Goal: Task Accomplishment & Management: Use online tool/utility

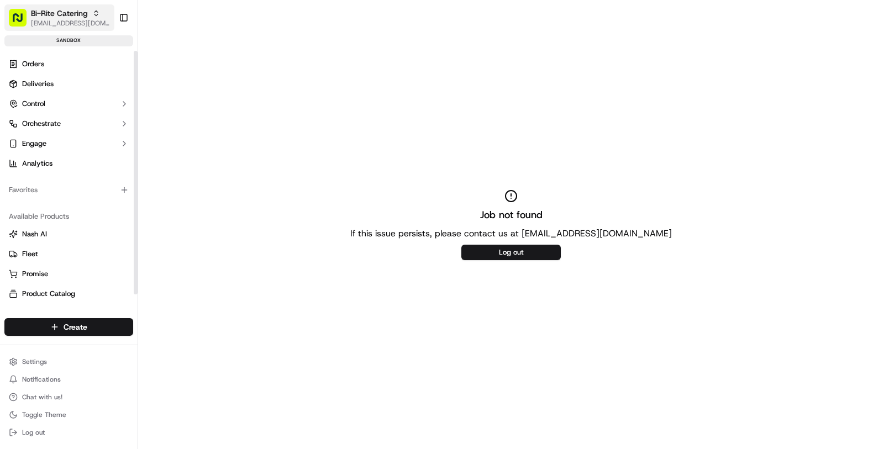
click at [62, 25] on span "[EMAIL_ADDRESS][DOMAIN_NAME]" at bounding box center [70, 23] width 79 height 9
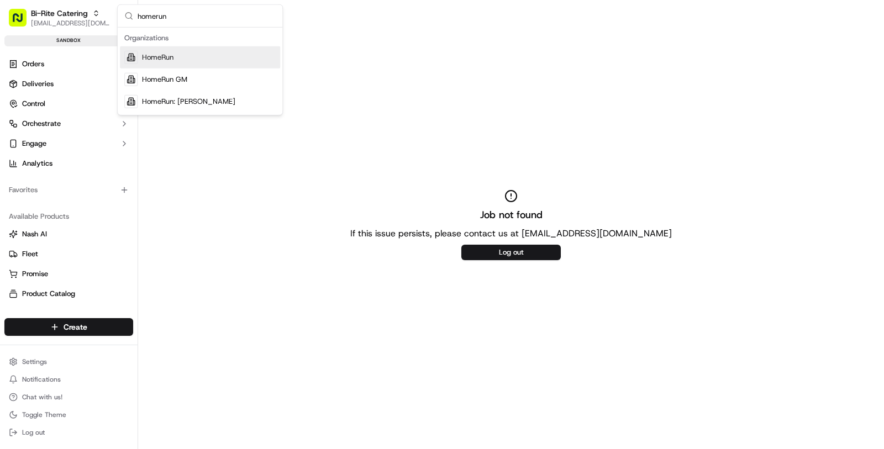
type input "homerun"
click at [174, 59] on span "HomeRun" at bounding box center [157, 57] width 31 height 10
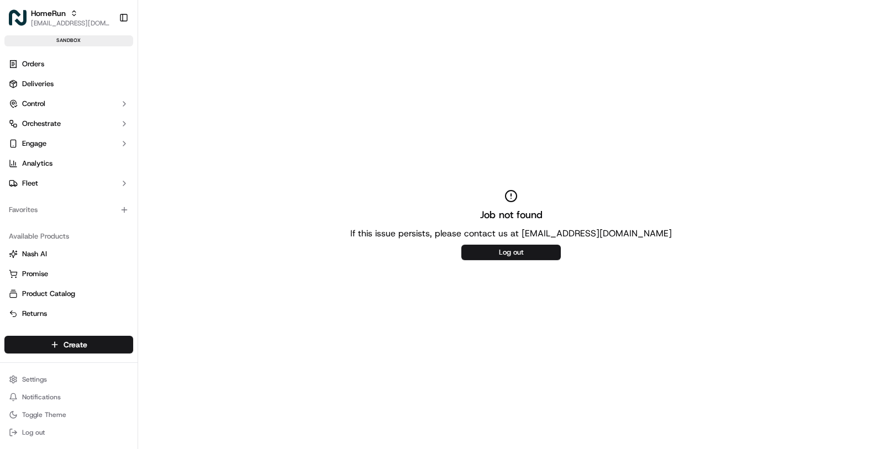
click at [75, 82] on link "Deliveries" at bounding box center [68, 84] width 129 height 18
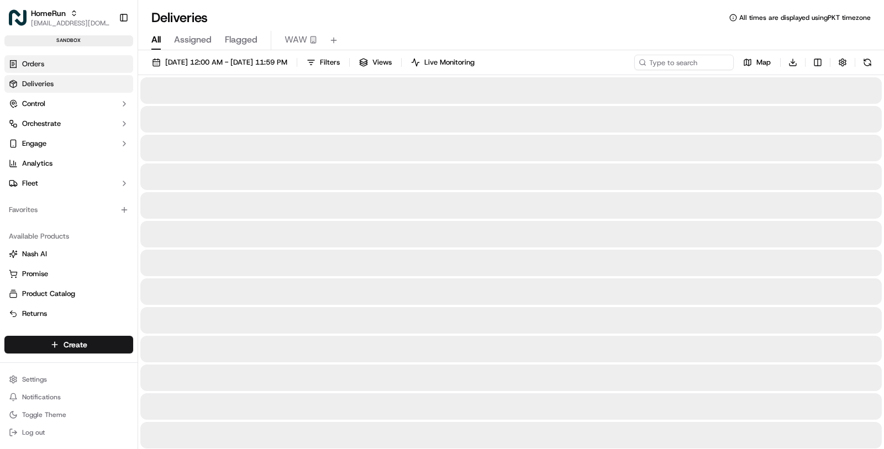
click at [68, 66] on link "Orders" at bounding box center [68, 64] width 129 height 18
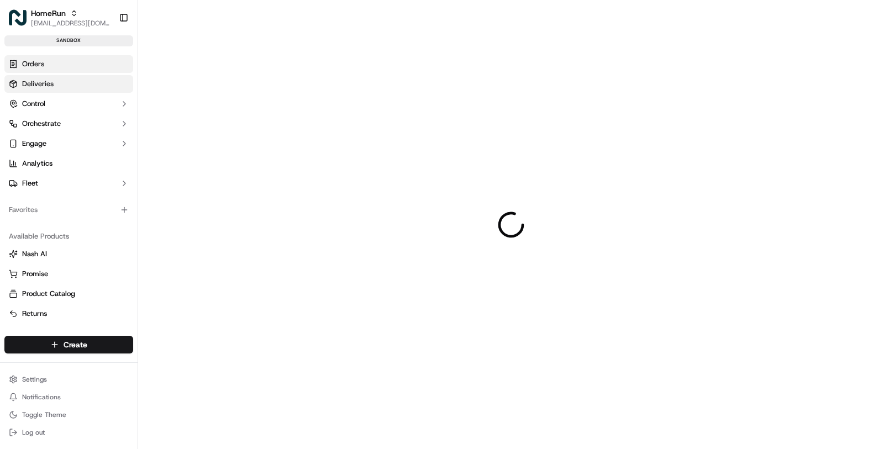
click at [72, 83] on link "Deliveries" at bounding box center [68, 84] width 129 height 18
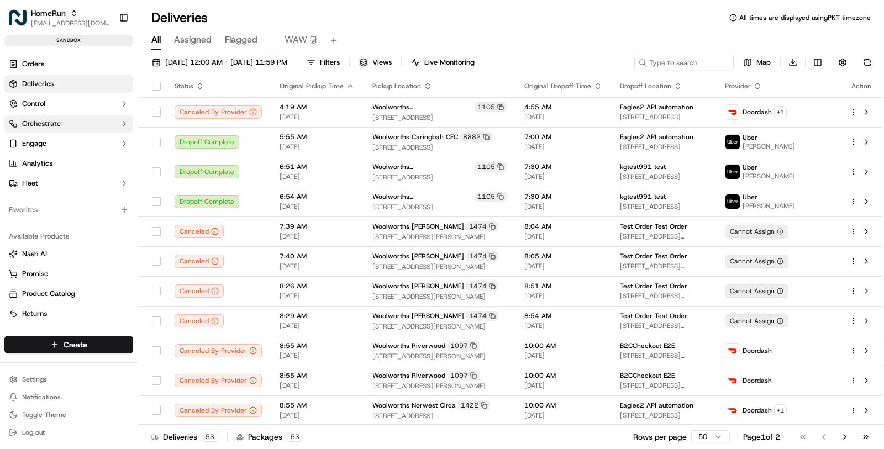
click at [84, 128] on button "Orchestrate" at bounding box center [68, 124] width 129 height 18
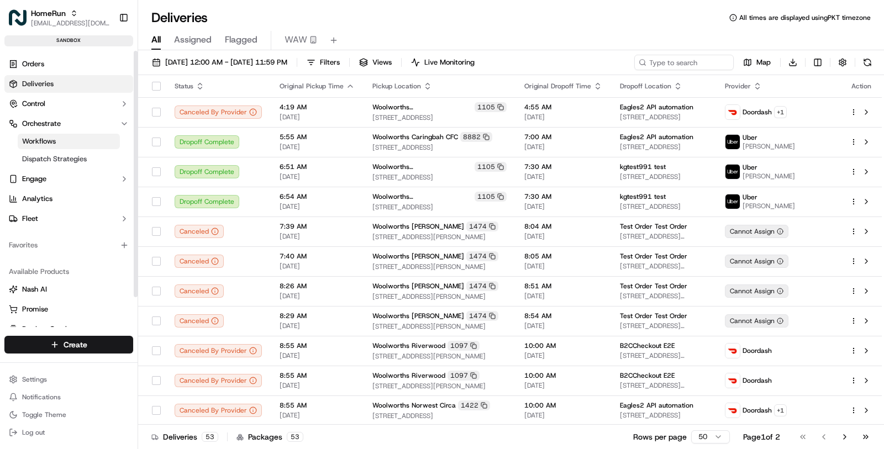
click at [78, 140] on link "Workflows" at bounding box center [69, 141] width 102 height 15
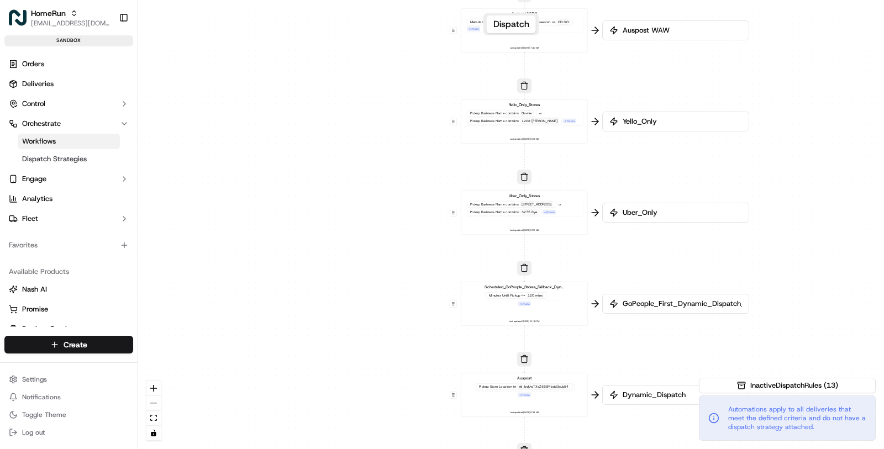
drag, startPoint x: 381, startPoint y: 179, endPoint x: 394, endPoint y: 292, distance: 114.0
click at [394, 292] on div "0 0 0 0 0 0 0 0 0 0 0 Order / Delivery Received Menulog Pickup Store Location i…" at bounding box center [511, 224] width 746 height 449
click at [544, 213] on div "Pickup Business Name contains 3357 Rosebud Plaza or Pickup Business Name contai…" at bounding box center [524, 207] width 118 height 17
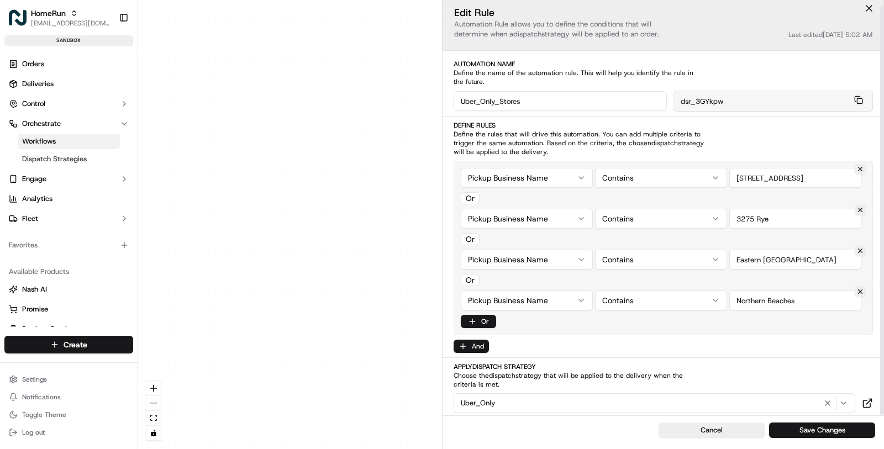
scroll to position [6, 0]
click at [397, 283] on div "0 0 0 0 0 0 0 0 0 0 0 Order / Delivery Received Menulog Pickup Store Location i…" at bounding box center [511, 224] width 746 height 449
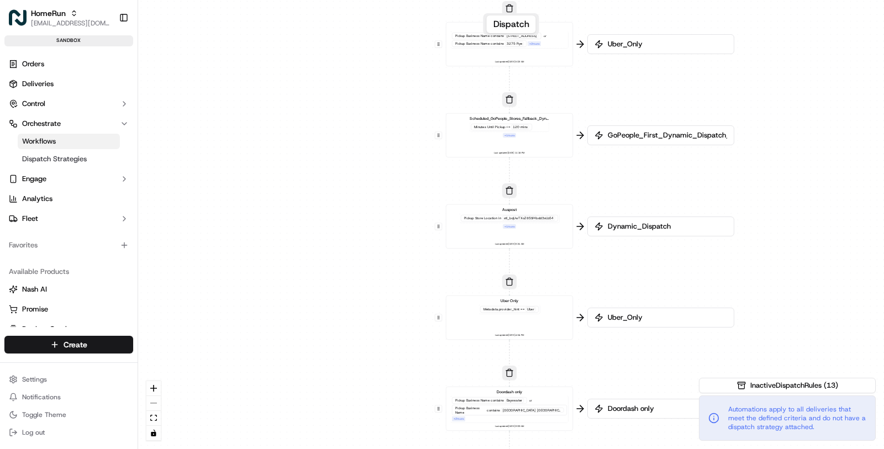
drag, startPoint x: 414, startPoint y: 271, endPoint x: 400, endPoint y: 103, distance: 168.6
click at [400, 103] on div "0 0 0 0 0 0 0 0 0 0 0 Order / Delivery Received Menulog Pickup Store Location i…" at bounding box center [511, 224] width 746 height 449
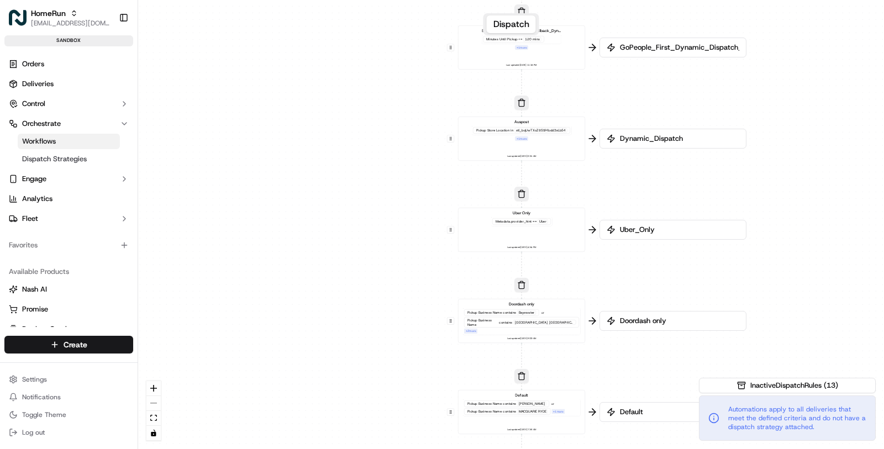
drag, startPoint x: 388, startPoint y: 308, endPoint x: 401, endPoint y: 128, distance: 180.0
click at [401, 128] on div "0 0 0 0 0 0 0 0 0 0 0 Order / Delivery Received Menulog Pickup Store Location i…" at bounding box center [511, 224] width 746 height 449
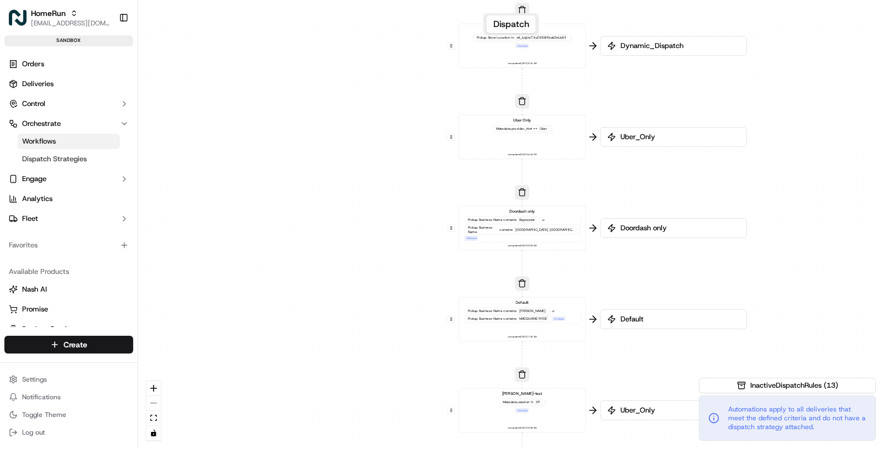
drag, startPoint x: 395, startPoint y: 302, endPoint x: 401, endPoint y: 148, distance: 153.8
click at [401, 148] on div "0 0 0 0 0 0 0 0 0 0 0 Order / Delivery Received Menulog Pickup Store Location i…" at bounding box center [511, 224] width 746 height 449
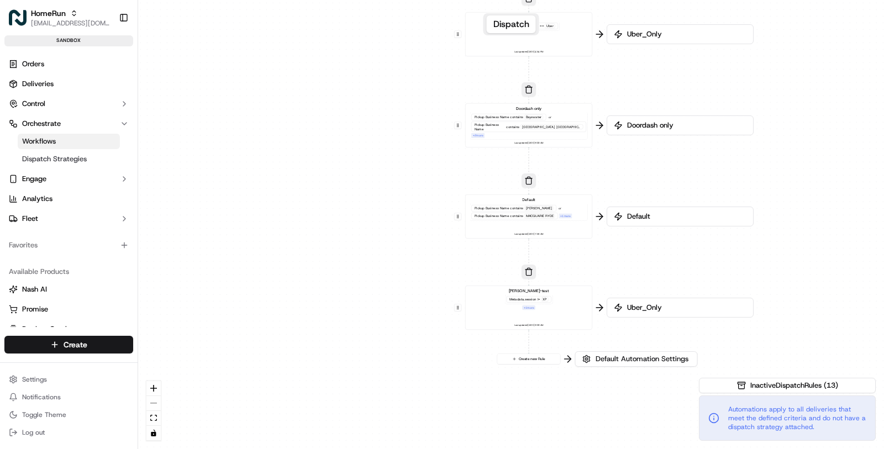
drag, startPoint x: 428, startPoint y: 225, endPoint x: 433, endPoint y: 329, distance: 104.0
click at [433, 325] on div "0 0 0 0 0 0 0 0 0 0 0 Order / Delivery Received Menulog Pickup Store Location i…" at bounding box center [511, 224] width 746 height 449
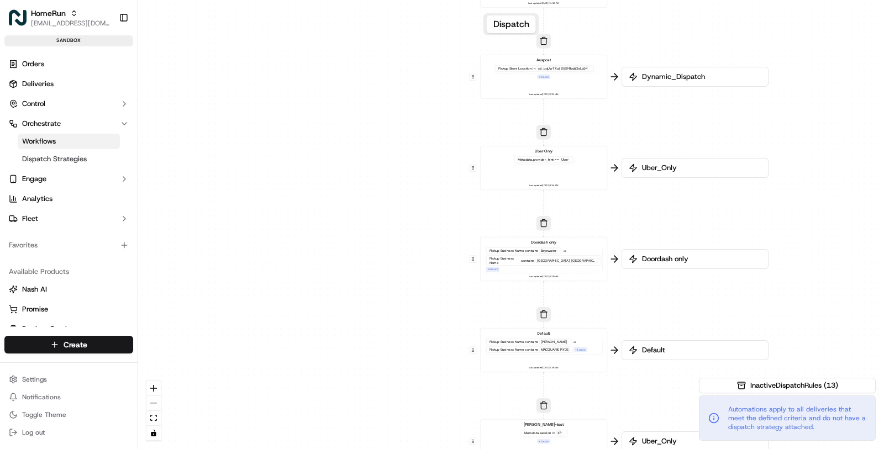
drag, startPoint x: 424, startPoint y: 190, endPoint x: 435, endPoint y: 282, distance: 93.6
click at [436, 283] on div "0 0 0 0 0 0 0 0 0 0 0 Order / Delivery Received Menulog Pickup Store Location i…" at bounding box center [511, 224] width 746 height 449
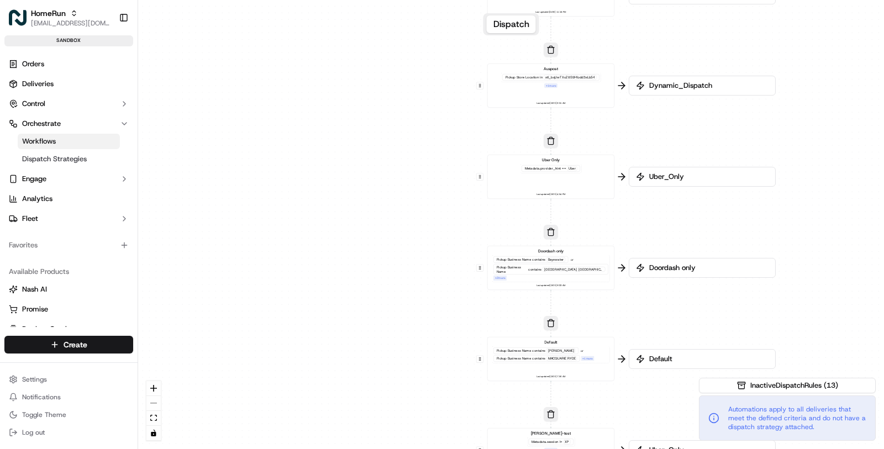
drag, startPoint x: 433, startPoint y: 200, endPoint x: 475, endPoint y: -30, distance: 233.6
click at [475, 0] on html "HomeRun masood@usenash.com Toggle Sidebar sandbox Orders Deliveries Control Orc…" at bounding box center [442, 224] width 884 height 449
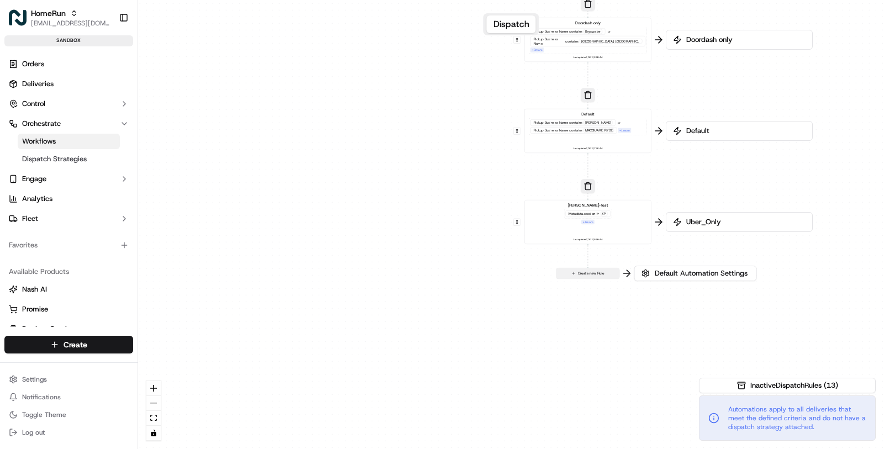
click at [596, 271] on button "Create new Rule" at bounding box center [587, 274] width 63 height 10
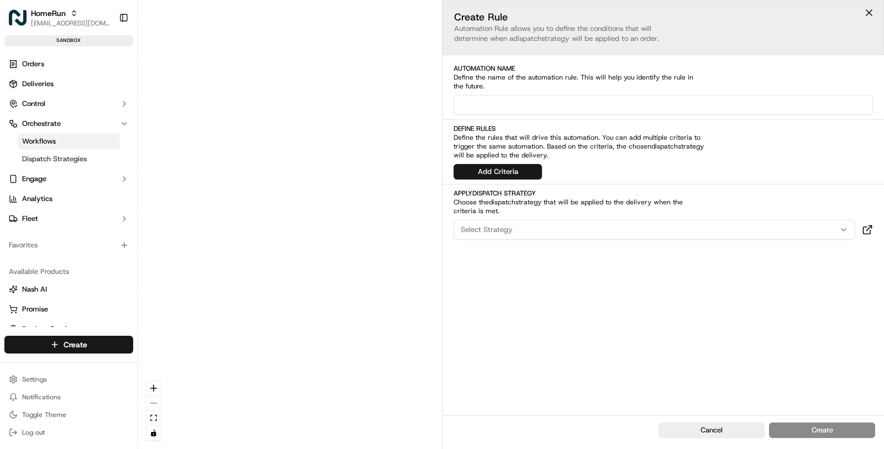
click at [593, 93] on div "Automation Name Define the name of the automation rule. This will help you iden…" at bounding box center [664, 89] width 442 height 51
click at [594, 97] on input at bounding box center [663, 105] width 419 height 20
type input "Region Only Uber"
click at [516, 175] on button "Add Criteria" at bounding box center [498, 171] width 88 height 15
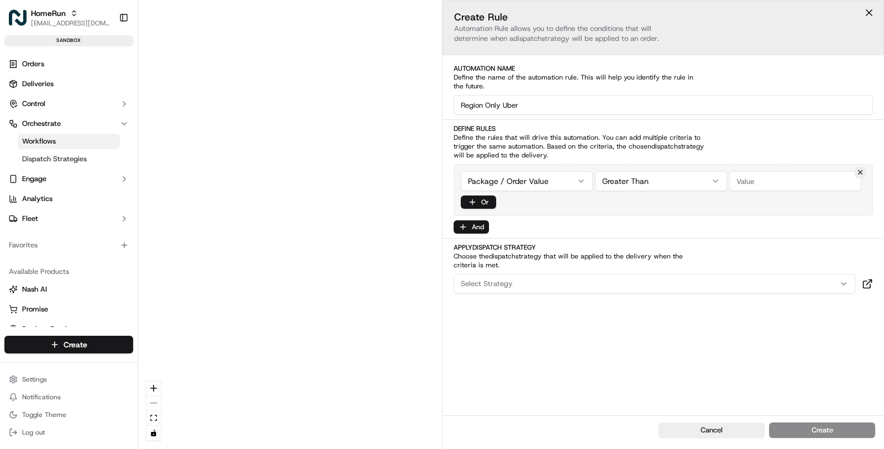
click at [519, 187] on html "HomeRun masood@usenash.com Toggle Sidebar sandbox Orders Deliveries Control Orc…" at bounding box center [442, 224] width 884 height 449
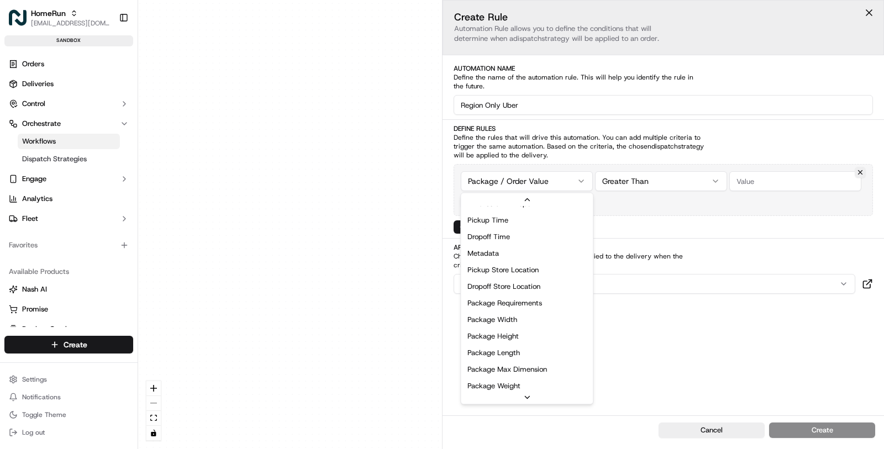
scroll to position [275, 0]
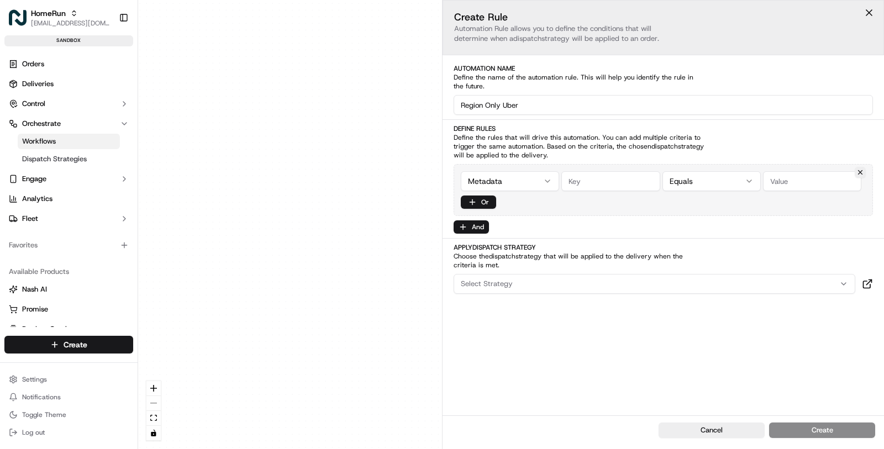
click at [613, 187] on input "string" at bounding box center [610, 181] width 98 height 20
click at [781, 182] on input "string" at bounding box center [812, 181] width 98 height 20
click at [717, 179] on html "HomeRun masood@usenash.com Toggle Sidebar sandbox Orders Deliveries Control Orc…" at bounding box center [442, 224] width 884 height 449
click at [795, 184] on input "string" at bounding box center [812, 181] width 98 height 20
paste input "1086,1102,1173,1177,1221,1242,1244,1245,1250,1268,1344,1353,1572,1961,2617,3004…"
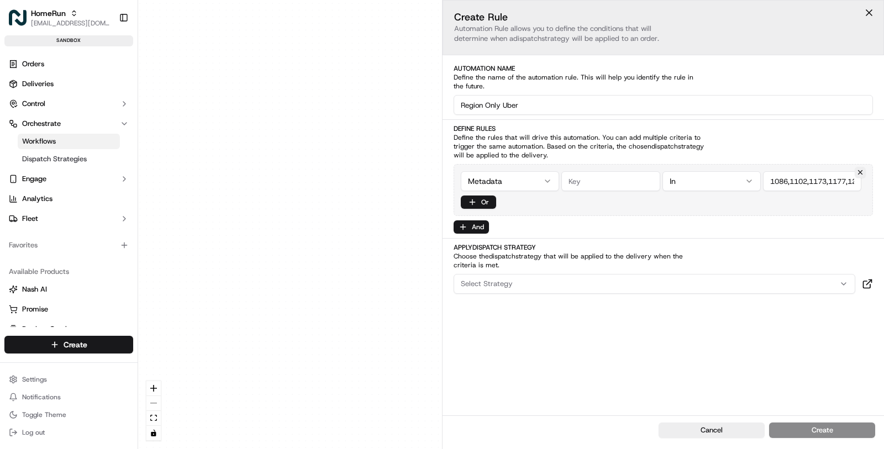
scroll to position [0, 643]
type input "1086,1102,1173,1177,1221,1242,1244,1245,1250,1268,1344,1353,1572,1961,2617,3004…"
click at [597, 184] on input "string" at bounding box center [610, 181] width 98 height 20
click at [598, 175] on input "string" at bounding box center [610, 181] width 98 height 20
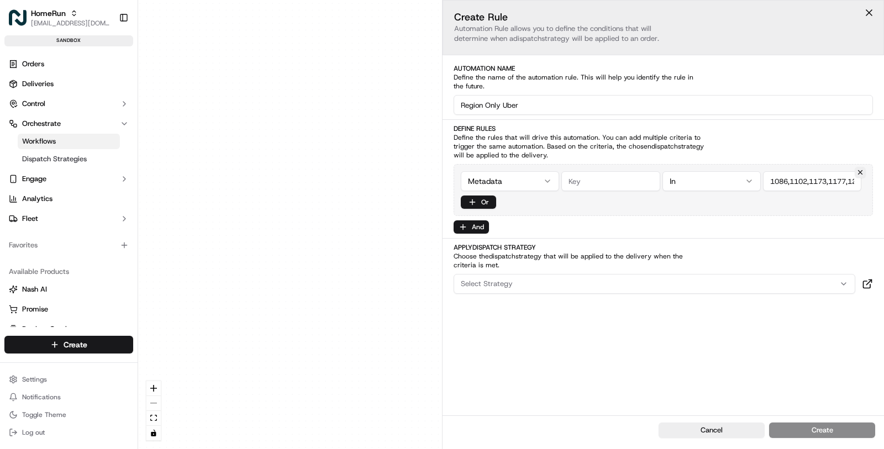
paste input "storeNumber"
type input "storeNumber"
click at [650, 211] on div "Metadata In Or" at bounding box center [663, 190] width 419 height 52
click at [659, 287] on div "Select Strategy" at bounding box center [654, 284] width 396 height 10
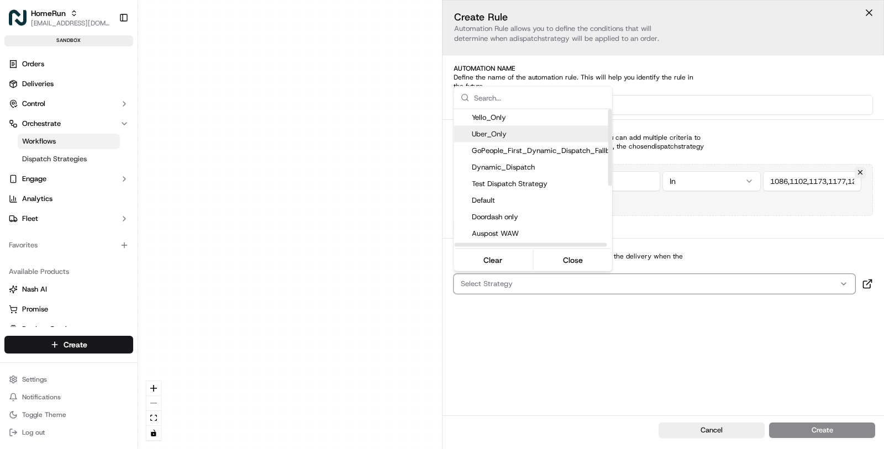
click at [545, 139] on div "Uber_Only" at bounding box center [540, 134] width 172 height 17
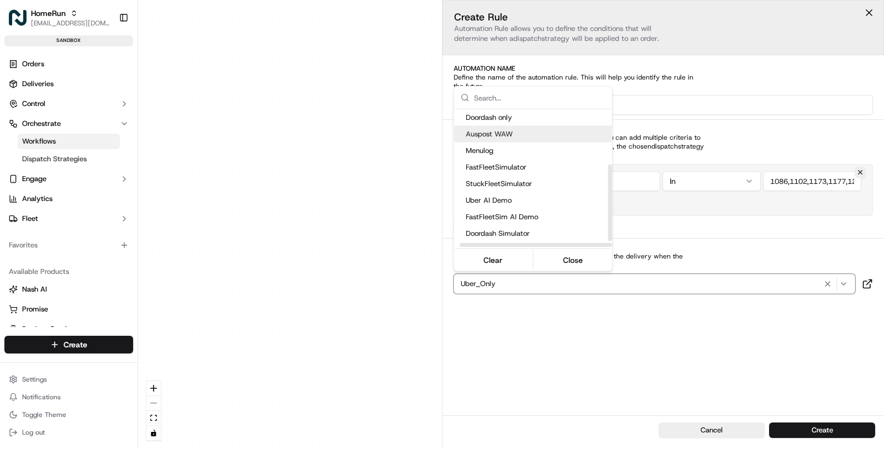
scroll to position [111, 6]
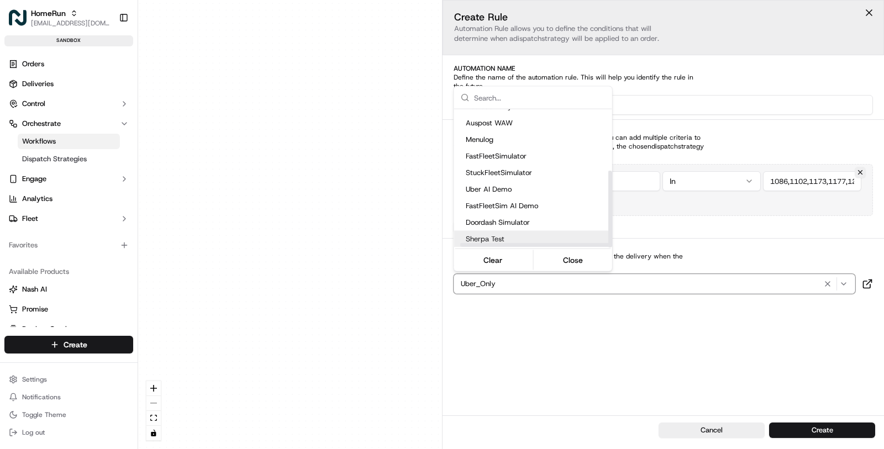
click at [666, 334] on html "HomeRun masood@usenash.com Toggle Sidebar sandbox Orders Deliveries Control Orc…" at bounding box center [442, 224] width 884 height 449
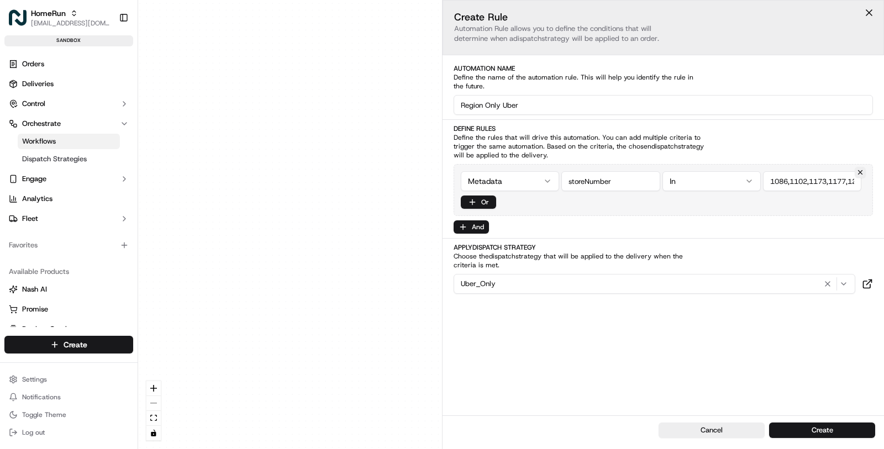
click at [464, 106] on input "Region Only Uber" at bounding box center [663, 105] width 419 height 20
click at [576, 102] on input "Only Uber" at bounding box center [663, 105] width 419 height 20
type input "Only Uber Regional"
click at [833, 435] on button "Create" at bounding box center [822, 430] width 106 height 15
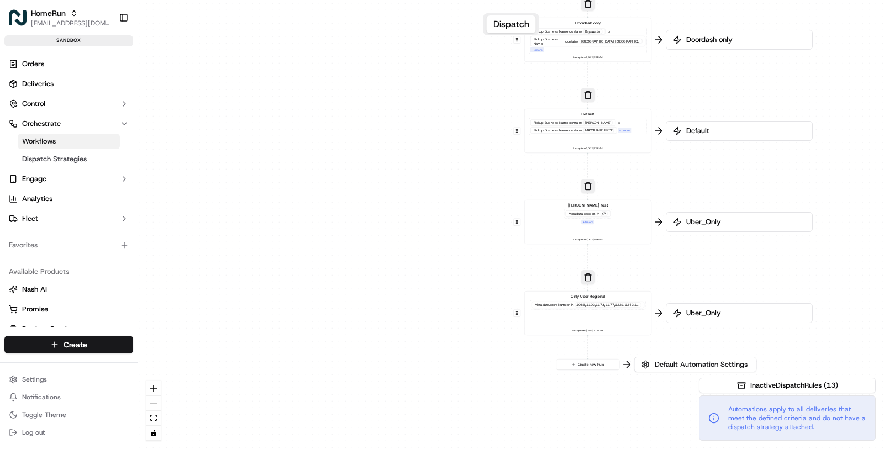
click at [616, 314] on div "Only Uber Regional Metadata .storeNumber in 1086,1102,1173,1177,1221,1242,1244,…" at bounding box center [588, 313] width 118 height 39
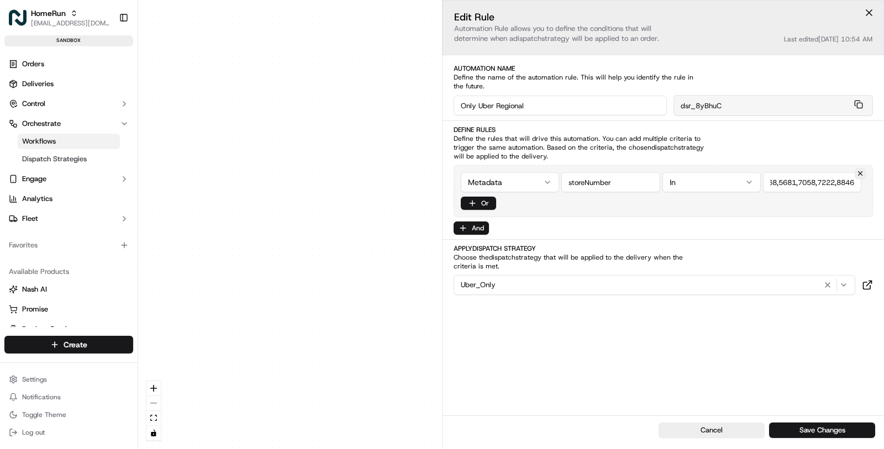
scroll to position [0, 633]
click at [525, 279] on div "Uber_Only" at bounding box center [654, 285] width 396 height 13
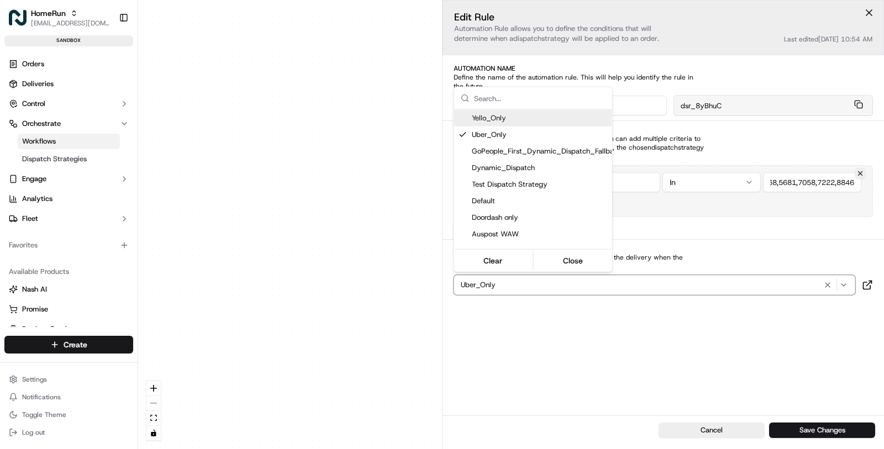
click at [355, 237] on html "HomeRun masood@usenash.com Toggle Sidebar sandbox Orders Deliveries Control Orc…" at bounding box center [442, 224] width 884 height 449
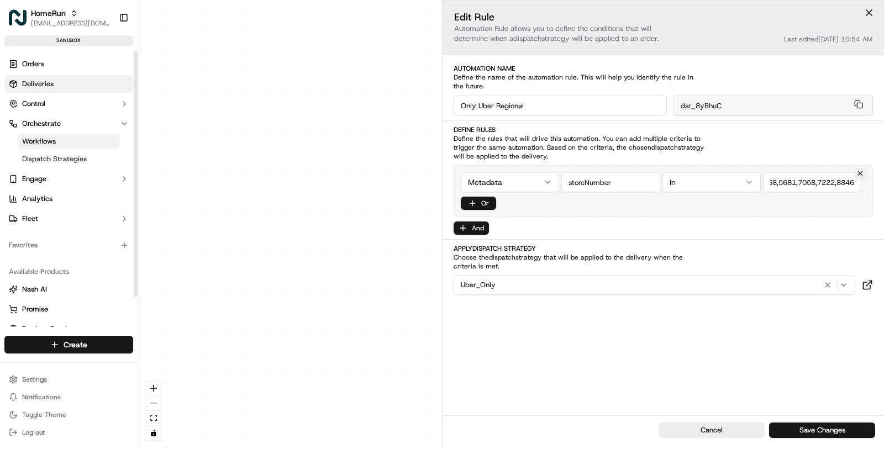
click at [97, 89] on link "Deliveries" at bounding box center [68, 84] width 129 height 18
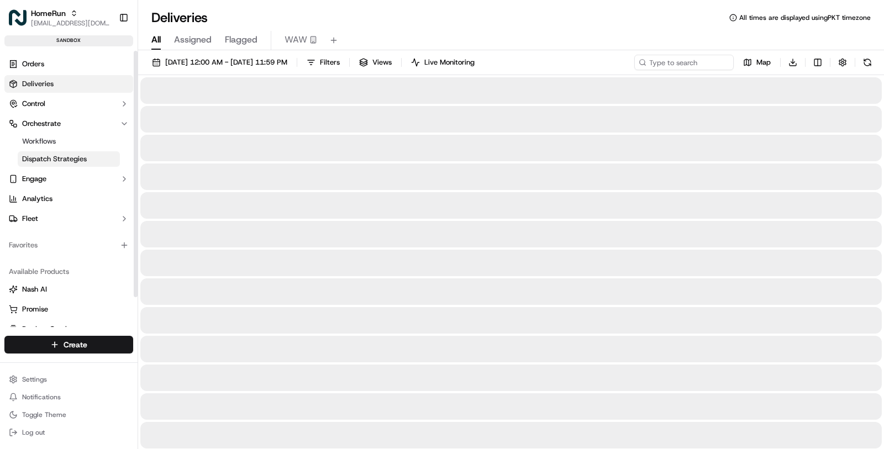
click at [83, 162] on span "Dispatch Strategies" at bounding box center [54, 159] width 65 height 10
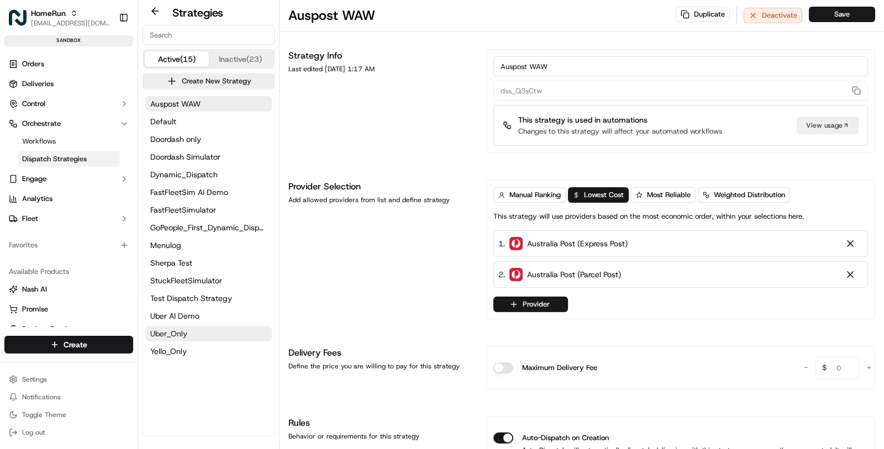
click at [201, 331] on button "Uber_Only" at bounding box center [208, 333] width 127 height 15
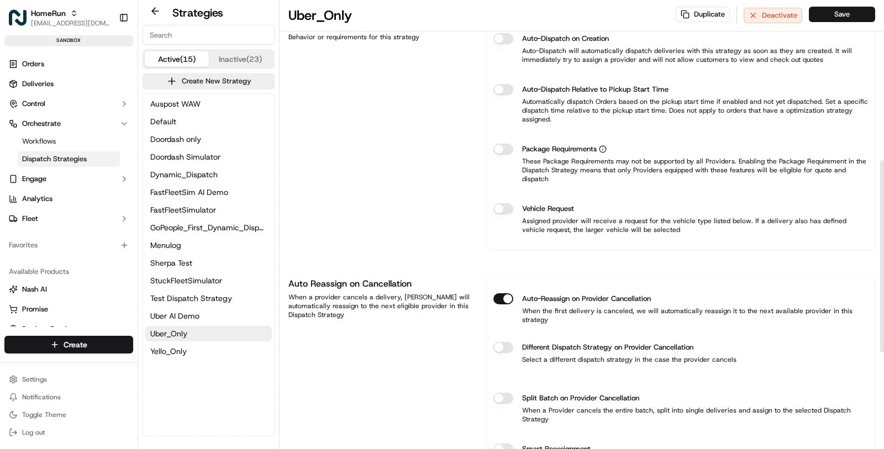
scroll to position [417, 0]
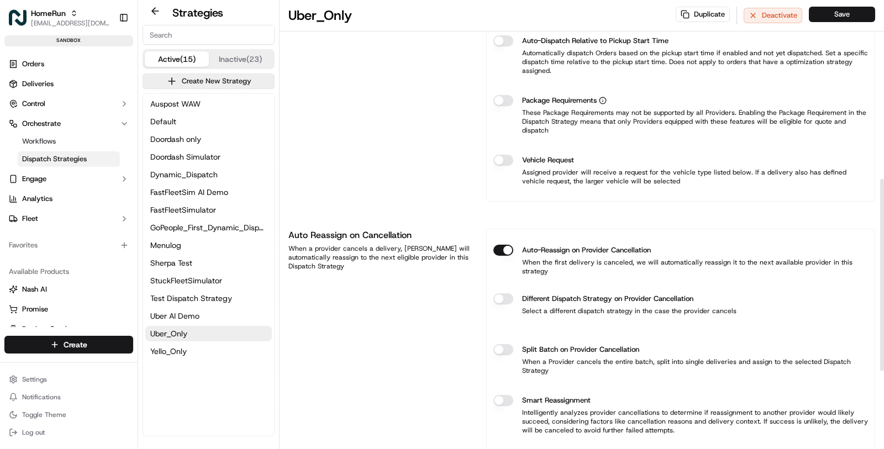
click at [502, 293] on button "Different Dispatch Strategy on Provider Cancellation" at bounding box center [503, 298] width 20 height 11
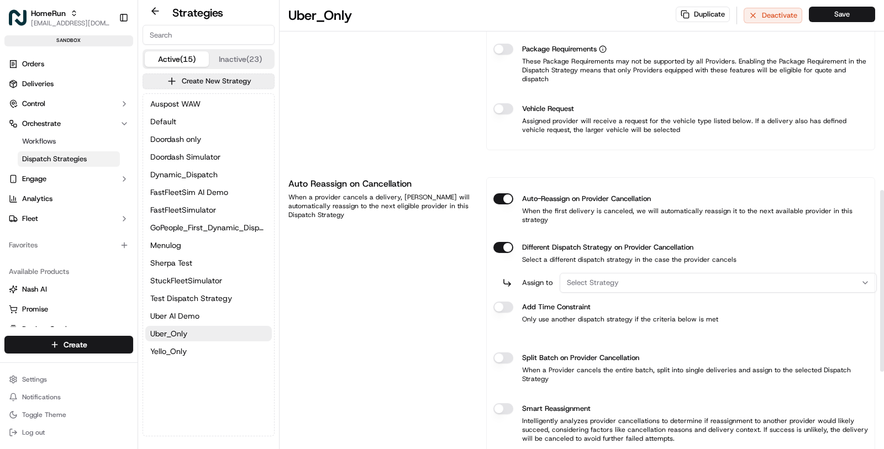
scroll to position [489, 0]
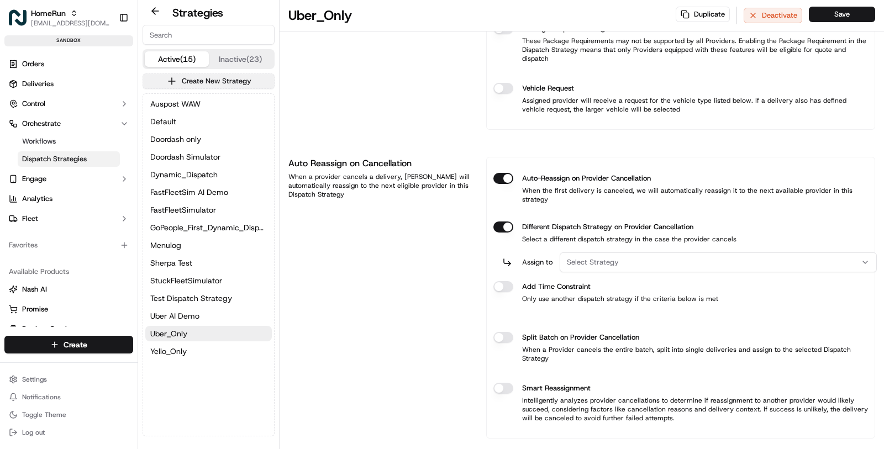
click at [213, 82] on button "Create New Strategy" at bounding box center [209, 80] width 132 height 15
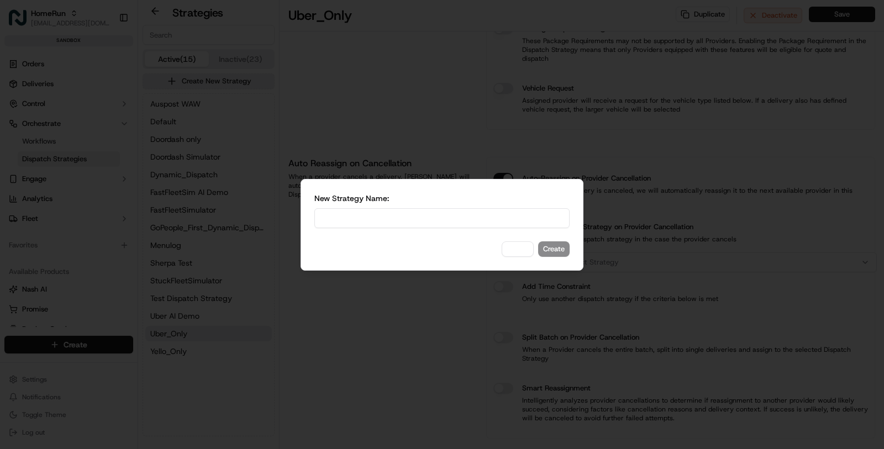
click at [370, 219] on input at bounding box center [441, 218] width 255 height 20
type input "Uber (Auto Reassign on Provider Cancelation)"
click at [558, 246] on button "Create" at bounding box center [553, 248] width 31 height 15
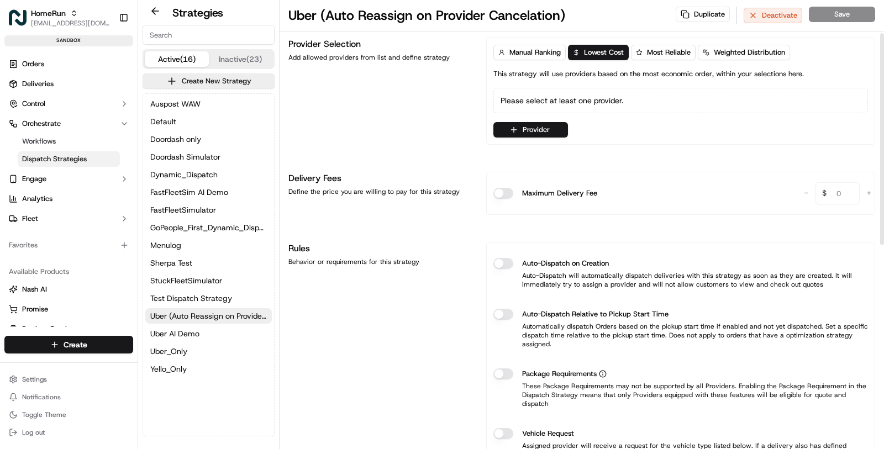
scroll to position [100, 0]
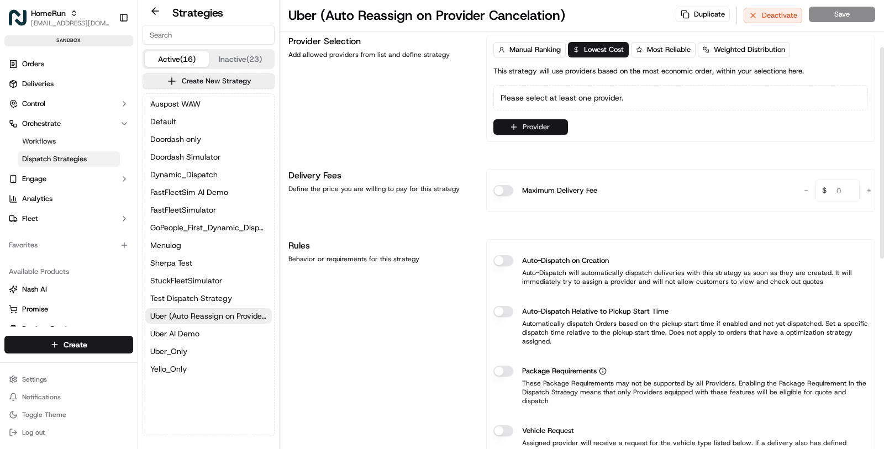
click at [559, 122] on button "Provider" at bounding box center [530, 126] width 75 height 15
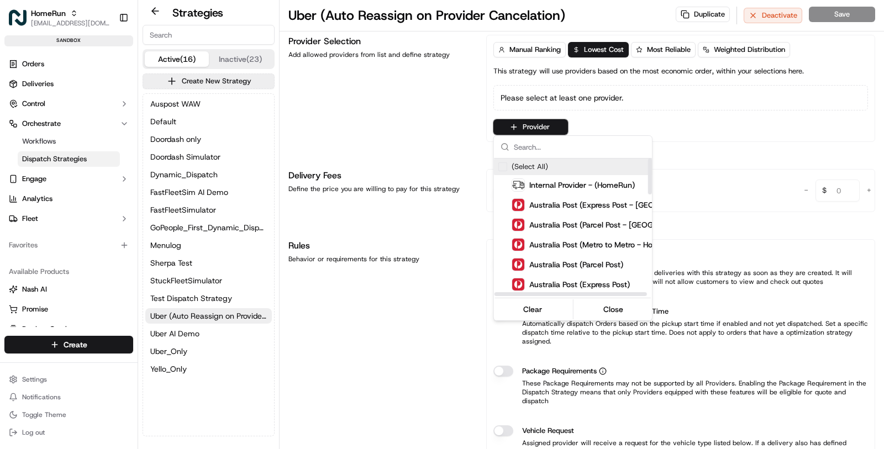
click at [546, 149] on input "text" at bounding box center [580, 147] width 132 height 22
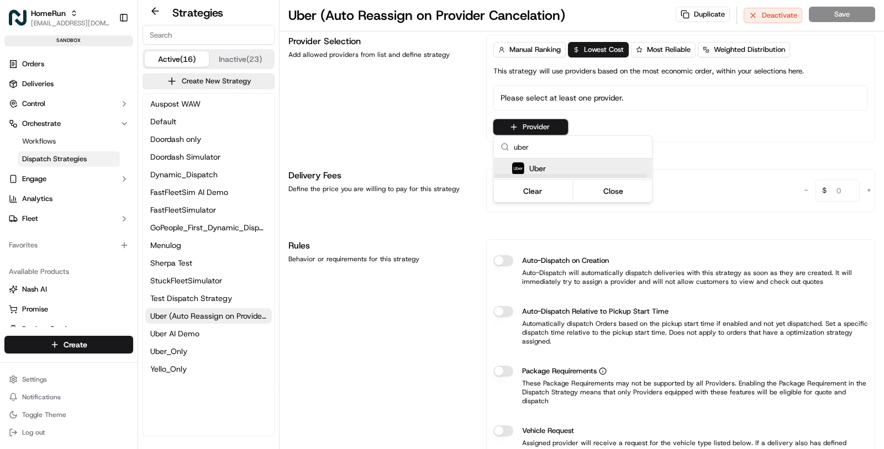
type input "uber"
click at [608, 164] on div "Uber" at bounding box center [600, 168] width 177 height 13
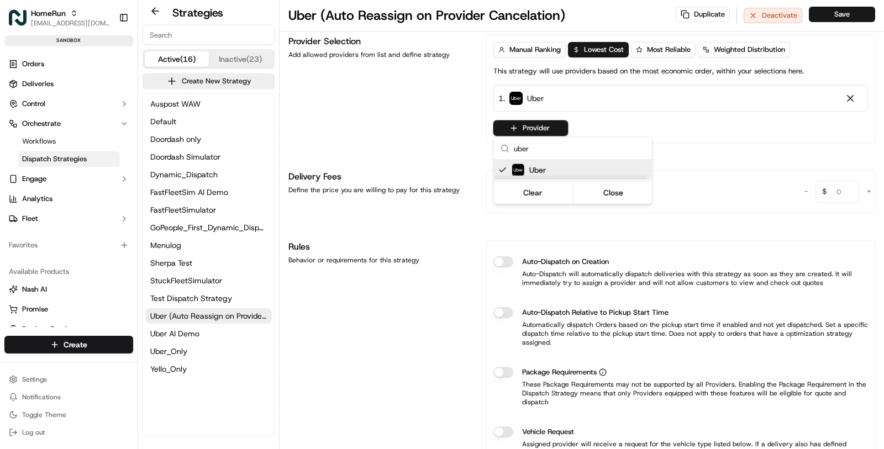
click at [439, 150] on html "HomeRun masood@usenash.com Toggle Sidebar sandbox Orders Deliveries Control Orc…" at bounding box center [442, 224] width 884 height 449
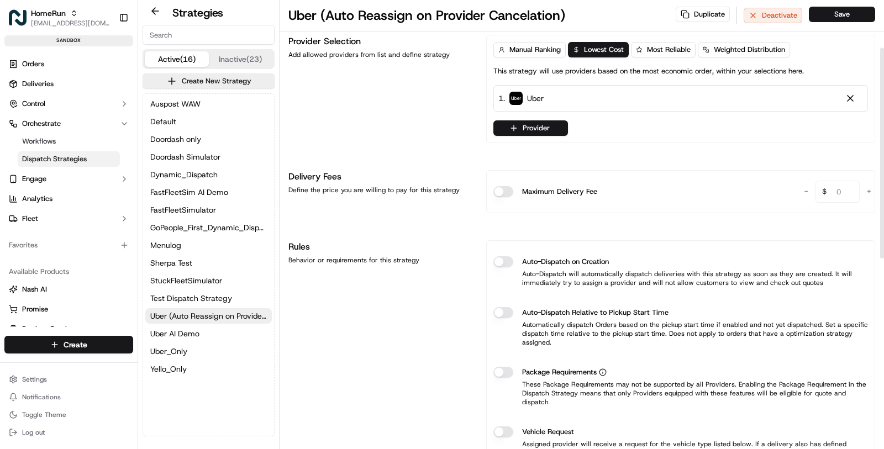
scroll to position [102, 0]
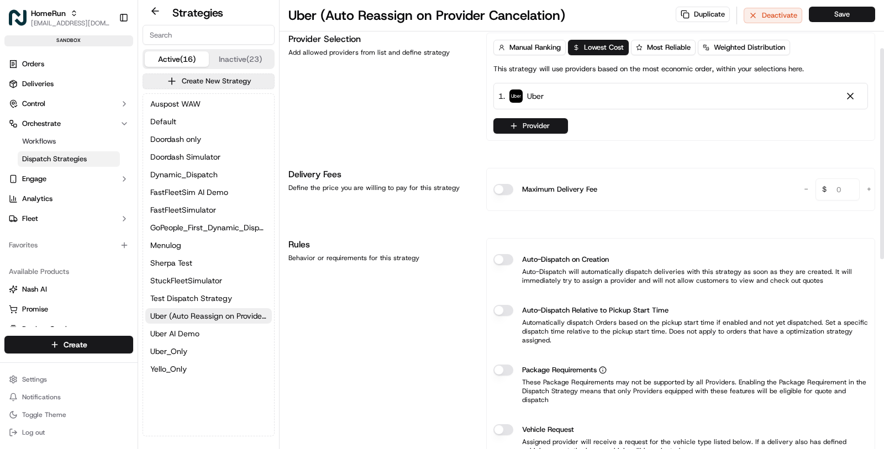
click at [510, 256] on button "Auto-Dispatch on Creation" at bounding box center [503, 259] width 20 height 11
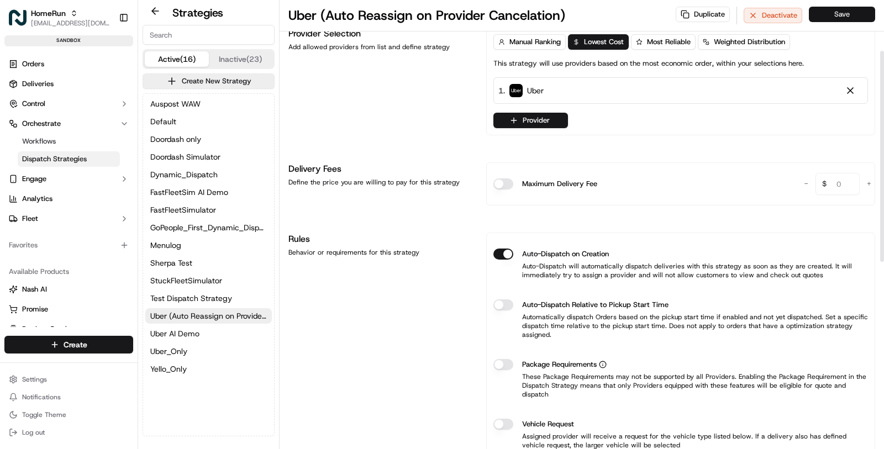
click at [860, 17] on button "Save" at bounding box center [842, 14] width 66 height 15
click at [188, 353] on button "Uber_Only" at bounding box center [208, 351] width 127 height 15
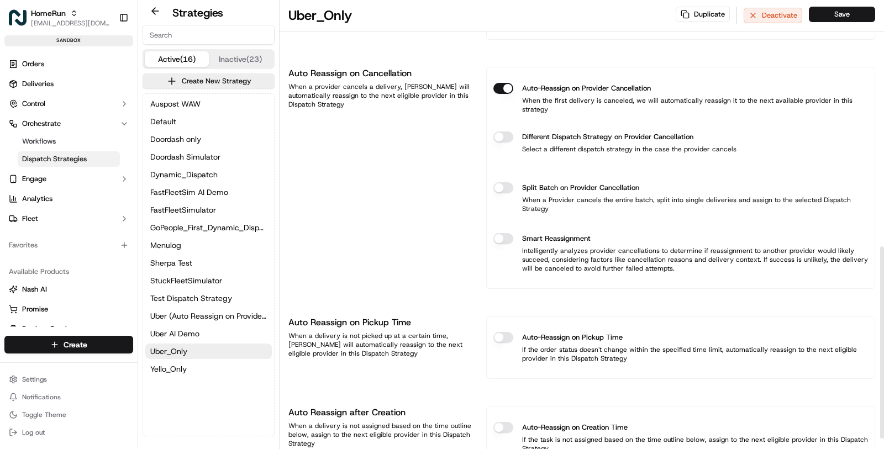
scroll to position [575, 0]
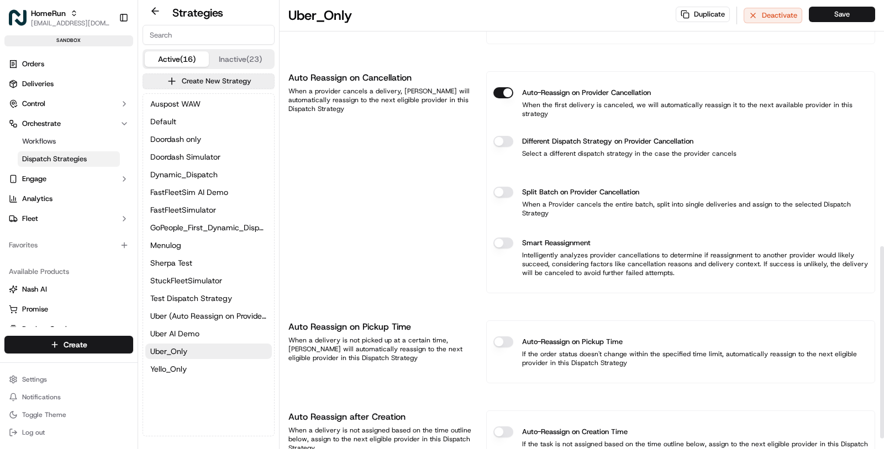
click at [506, 136] on button "Different Dispatch Strategy on Provider Cancellation" at bounding box center [503, 141] width 20 height 11
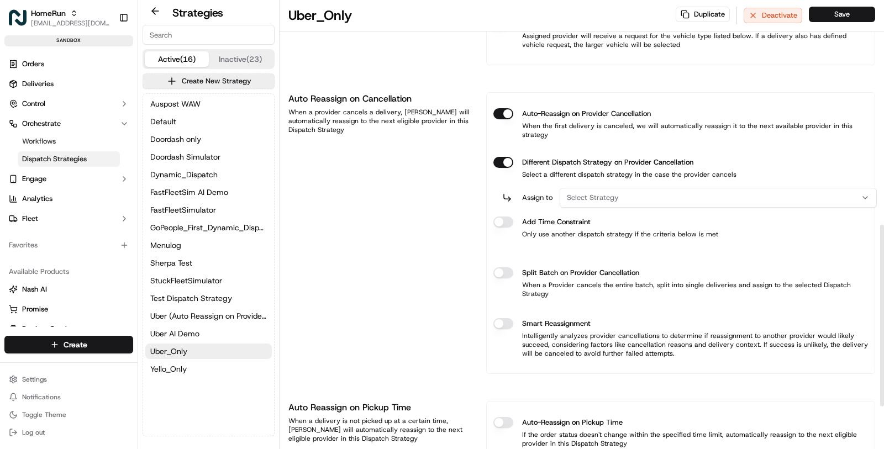
scroll to position [556, 0]
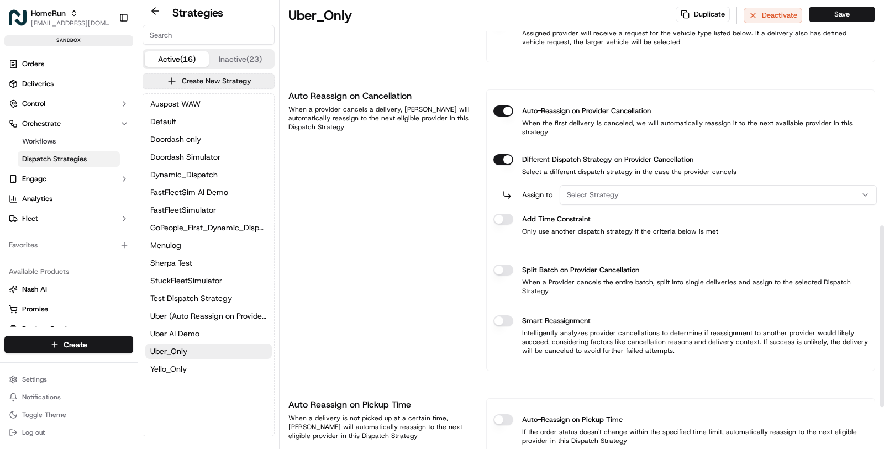
click at [595, 190] on span "Select Strategy" at bounding box center [593, 195] width 52 height 10
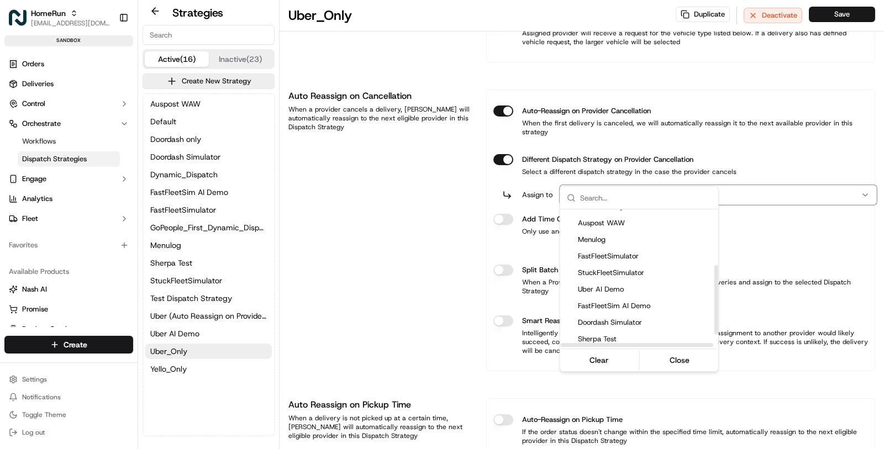
scroll to position [136, 0]
click at [617, 334] on span "Uber (Auto Reassign on Provider Cancelation)" at bounding box center [653, 339] width 150 height 10
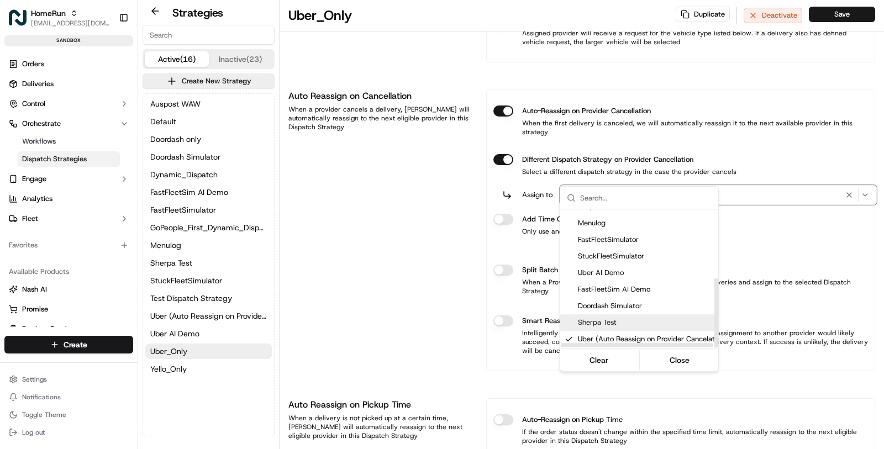
click at [422, 287] on html "HomeRun masood@usenash.com Toggle Sidebar sandbox Orders Deliveries Control Orc…" at bounding box center [442, 224] width 884 height 449
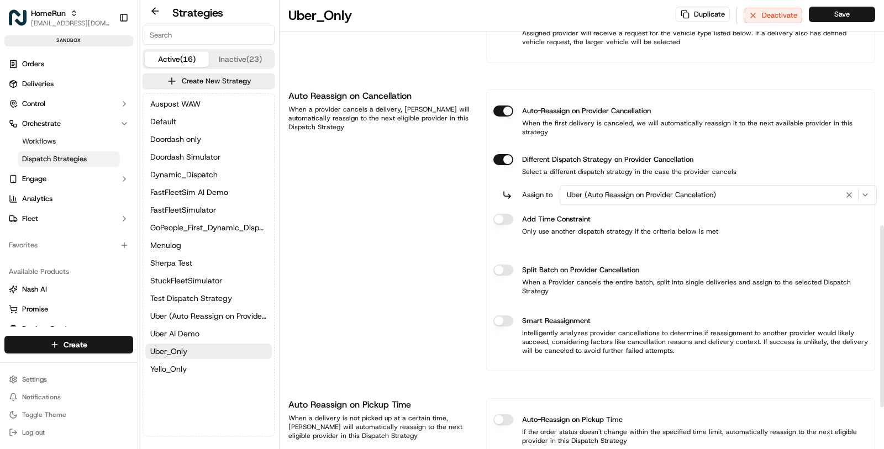
click at [596, 188] on div "Uber (Auto Reassign on Provider Cancelation)" at bounding box center [719, 194] width 312 height 13
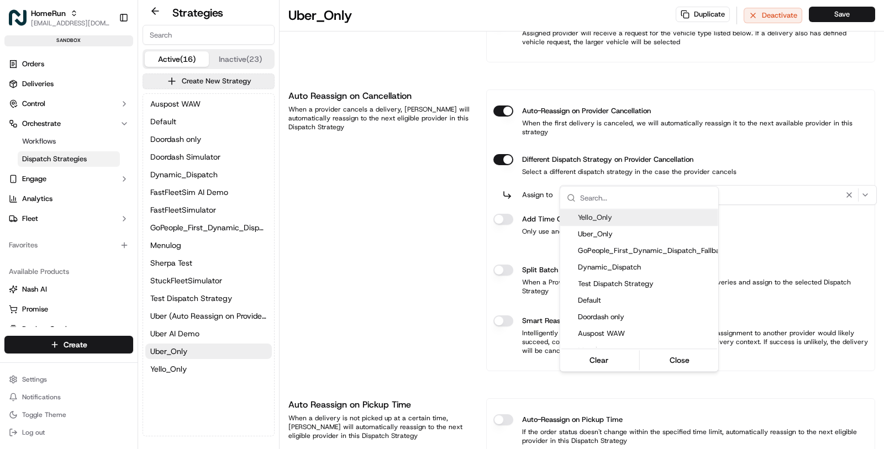
click at [412, 210] on html "HomeRun masood@usenash.com Toggle Sidebar sandbox Orders Deliveries Control Orc…" at bounding box center [442, 224] width 884 height 449
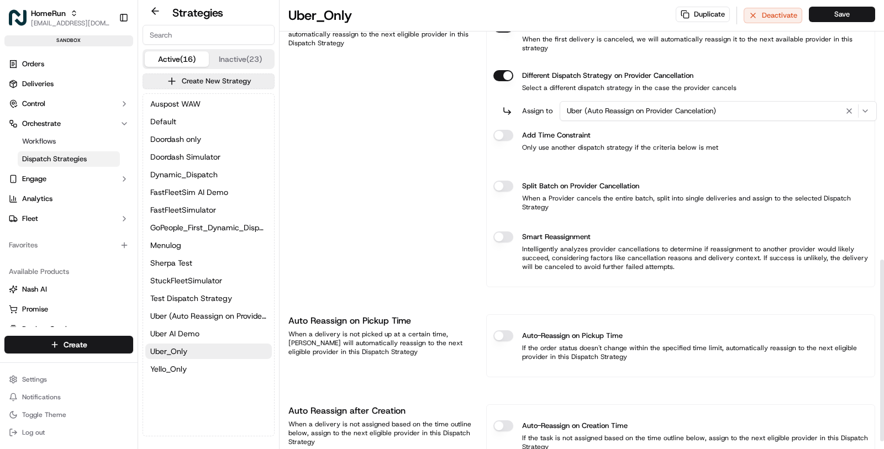
scroll to position [659, 0]
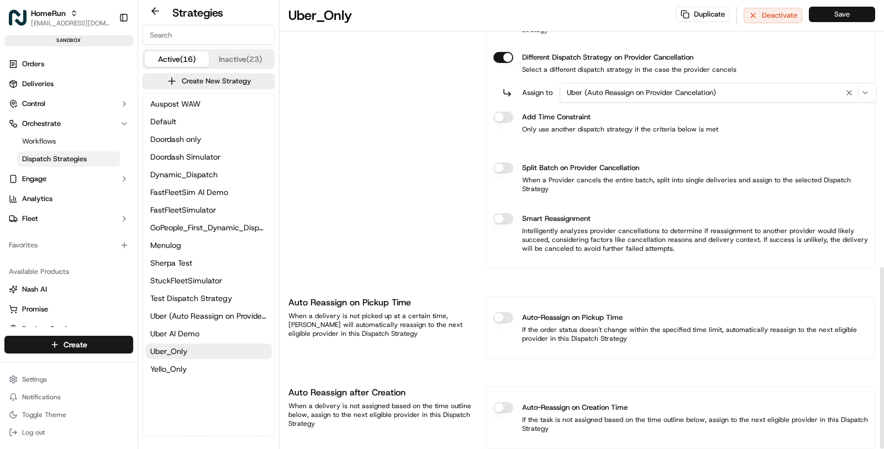
click at [837, 14] on button "Save" at bounding box center [842, 14] width 66 height 15
click at [240, 318] on span "Uber (Auto Reassign on Provider Cancelation)" at bounding box center [208, 316] width 117 height 11
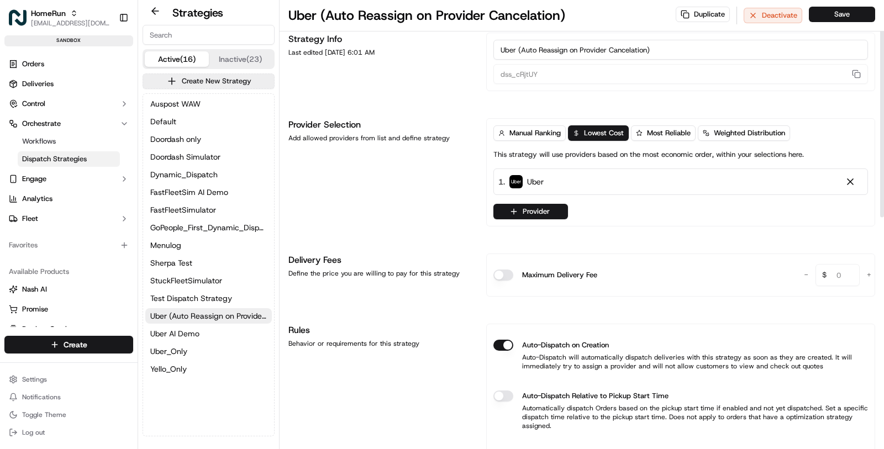
scroll to position [12, 0]
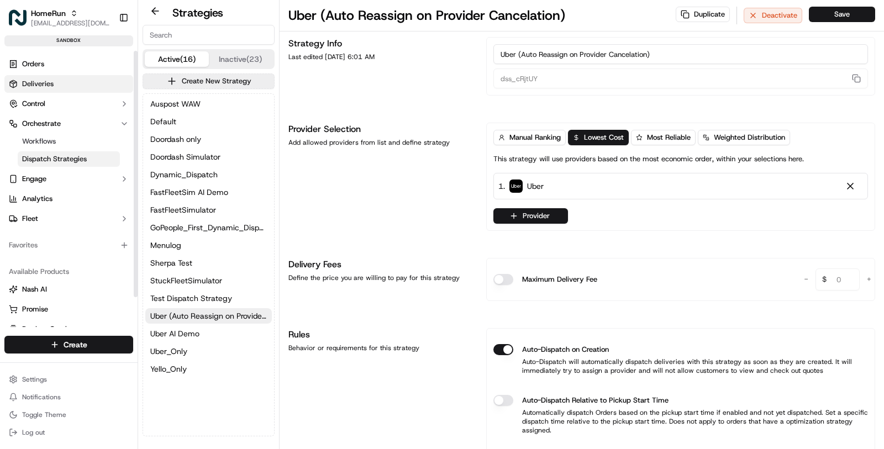
click at [102, 77] on link "Deliveries" at bounding box center [68, 84] width 129 height 18
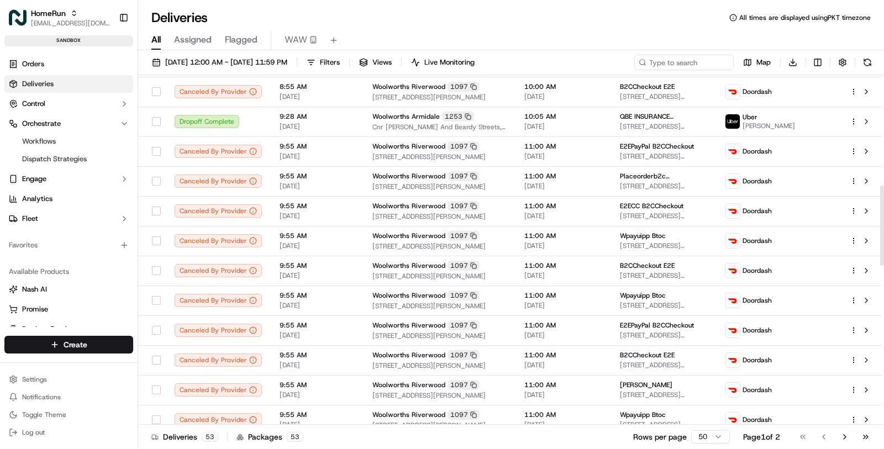
scroll to position [477, 0]
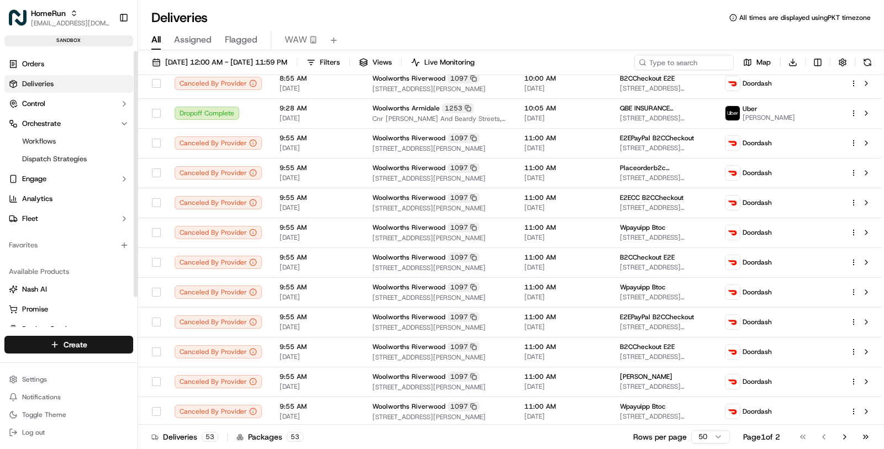
click at [78, 87] on link "Deliveries" at bounding box center [68, 84] width 129 height 18
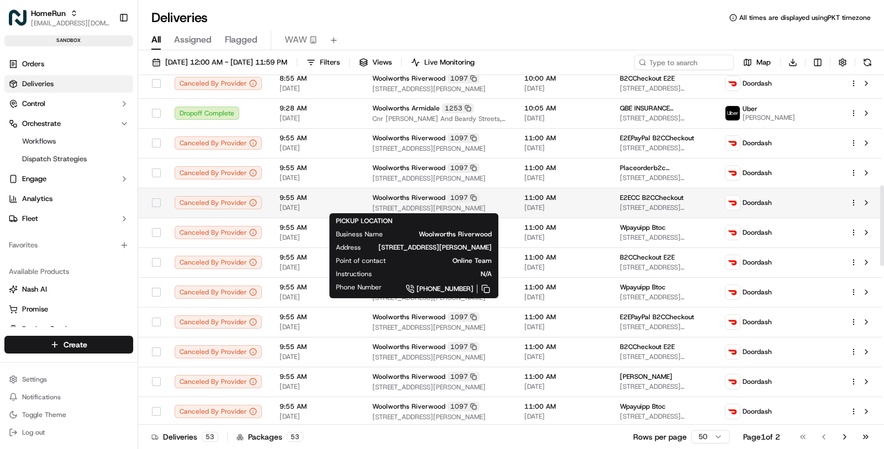
click at [377, 201] on div "Woolworths Riverwood 1097 247 Belmore Road, Riverwood, NSW 2210, AU" at bounding box center [439, 203] width 134 height 20
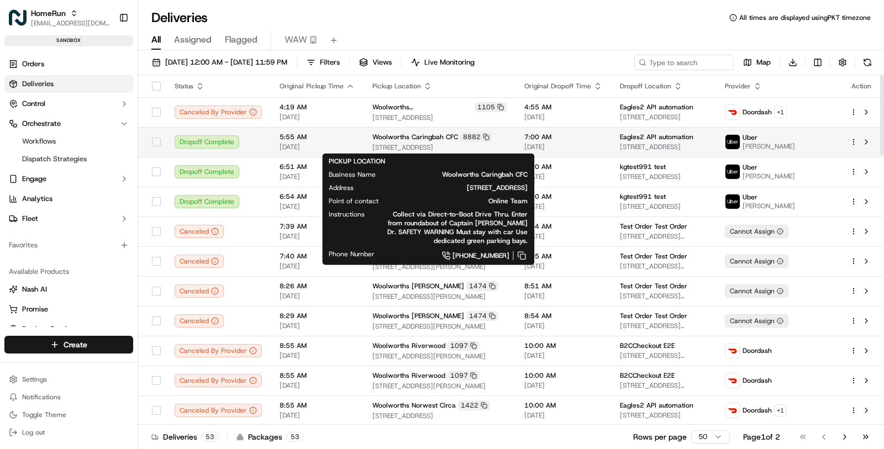
click at [400, 144] on span "13 Endeavour Road, Caringbah, NSW 2229, AU" at bounding box center [439, 147] width 134 height 9
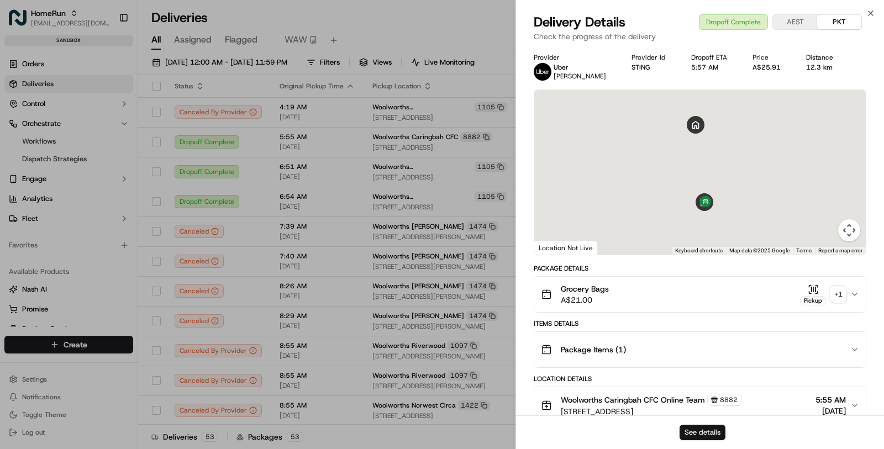
click at [697, 426] on button "See details" at bounding box center [703, 432] width 46 height 15
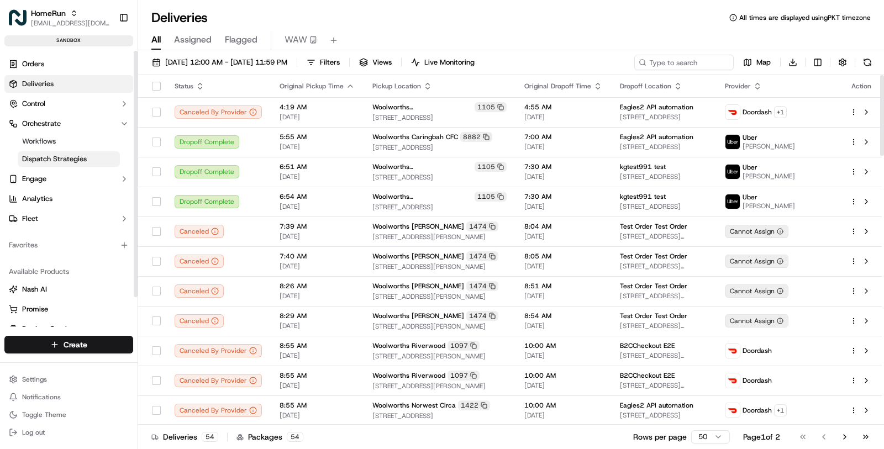
click at [71, 157] on span "Dispatch Strategies" at bounding box center [54, 159] width 65 height 10
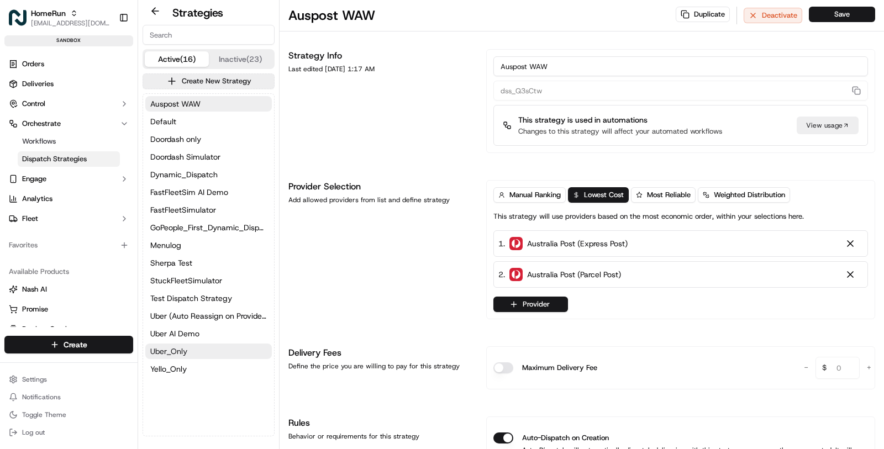
click at [225, 345] on button "Uber_Only" at bounding box center [208, 351] width 127 height 15
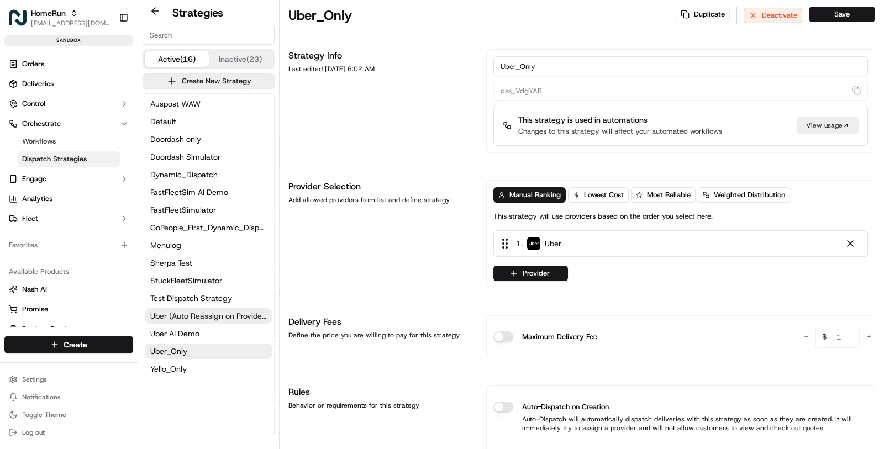
click at [227, 314] on span "Uber (Auto Reassign on Provider Cancelation)" at bounding box center [208, 316] width 117 height 11
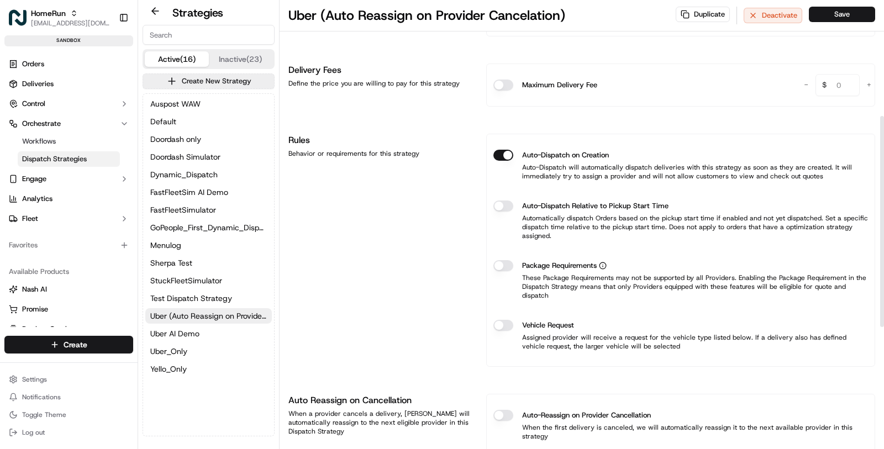
scroll to position [183, 0]
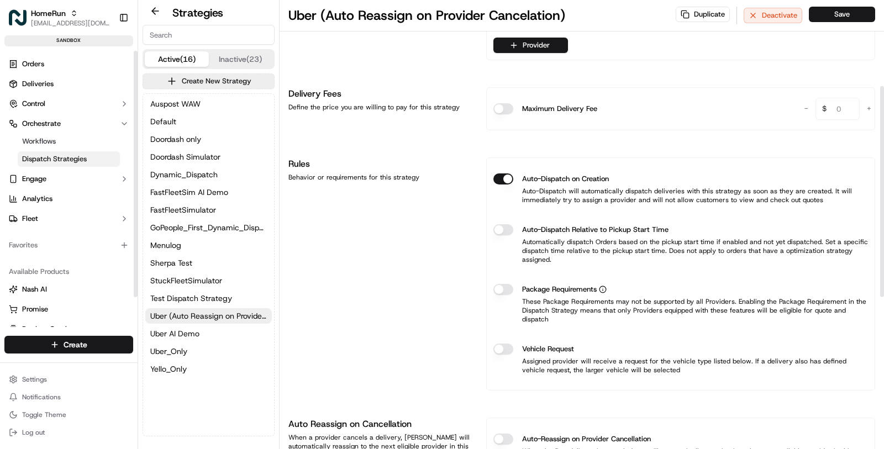
click at [51, 77] on link "Deliveries" at bounding box center [68, 84] width 129 height 18
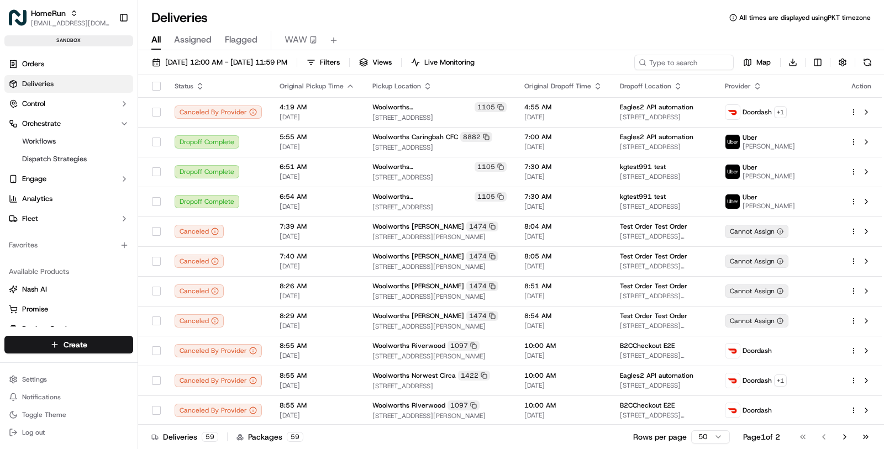
click at [33, 31] on div "HomeRun masood@usenash.com Toggle Sidebar sandbox" at bounding box center [69, 25] width 138 height 51
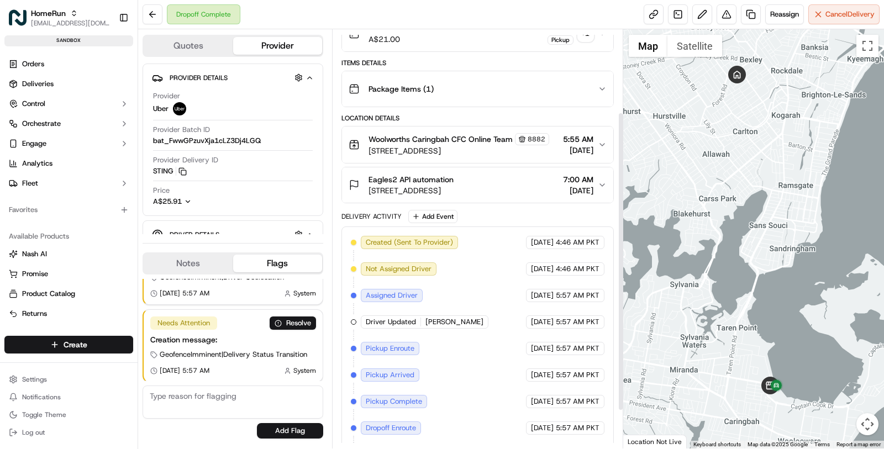
scroll to position [109, 0]
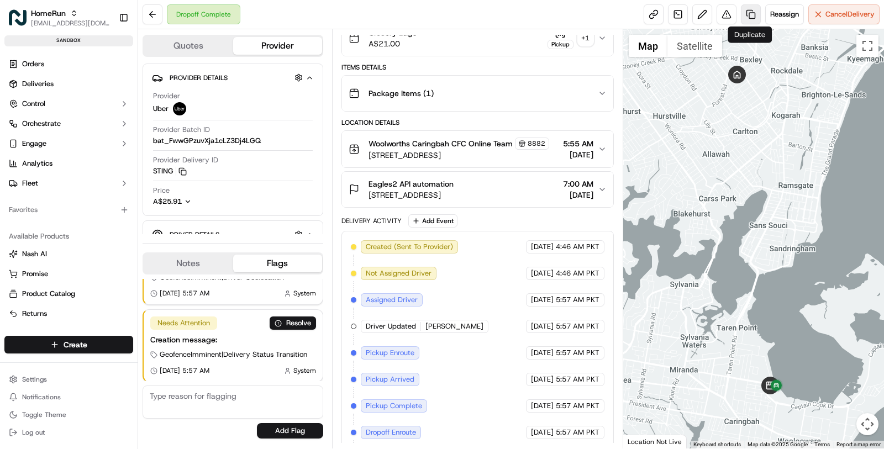
click at [750, 10] on link at bounding box center [751, 14] width 20 height 20
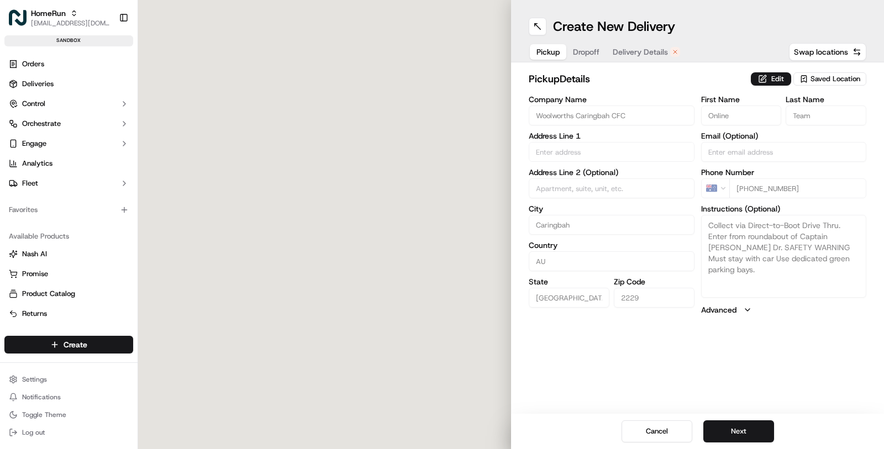
type input "13 Endeavour Road"
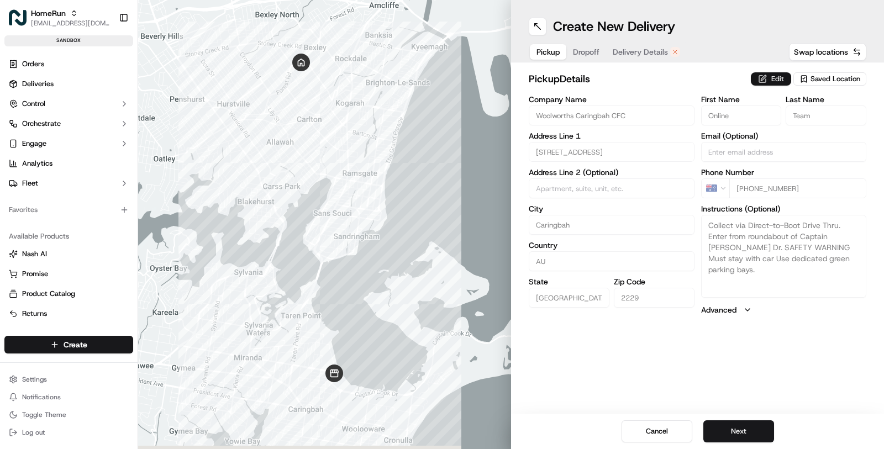
click at [778, 82] on button "Edit" at bounding box center [771, 78] width 40 height 13
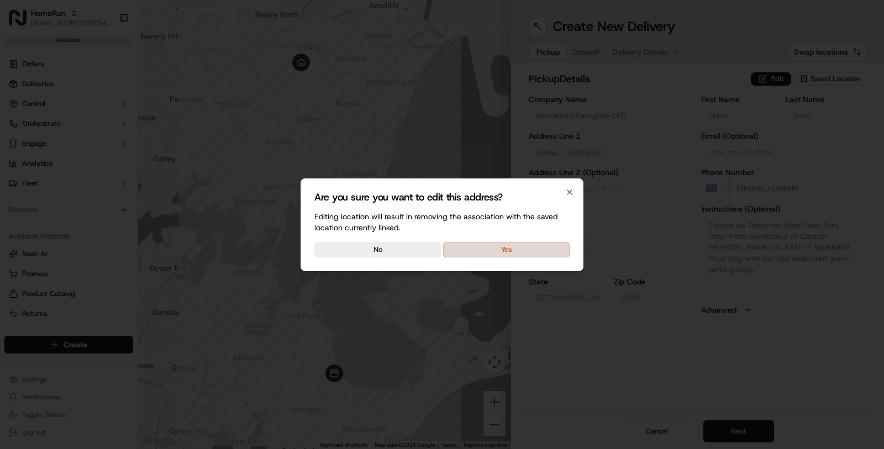
click at [548, 247] on button "Yes" at bounding box center [506, 249] width 127 height 15
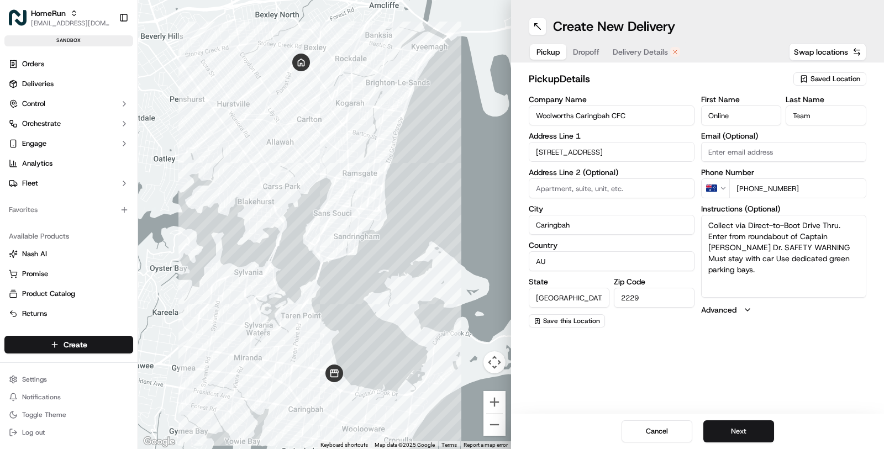
click at [834, 77] on span "Saved Location" at bounding box center [836, 79] width 50 height 10
type input "1086"
click at [781, 117] on span "Woolworths Mudgee (1086)" at bounding box center [811, 120] width 136 height 10
type input "Woolworths Mudgee"
type input "88 Mortimer Street"
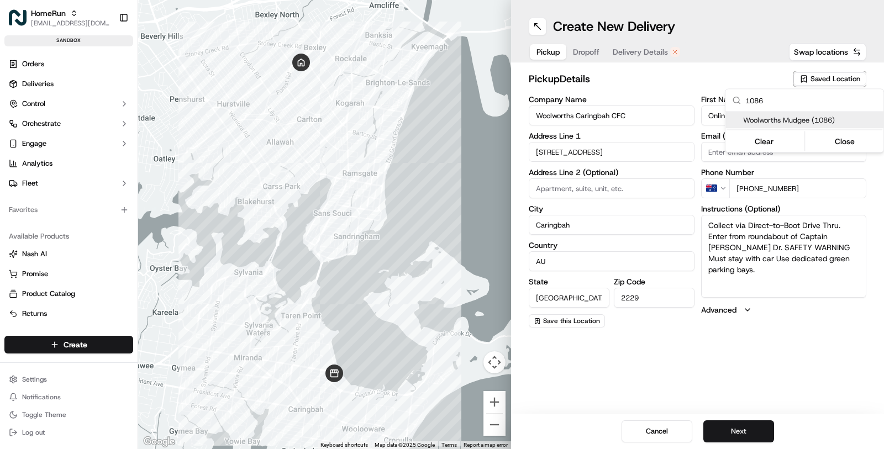
type input "Mudgee"
type input "2850"
type input "Manager"
type input "+61 2 6370 5502"
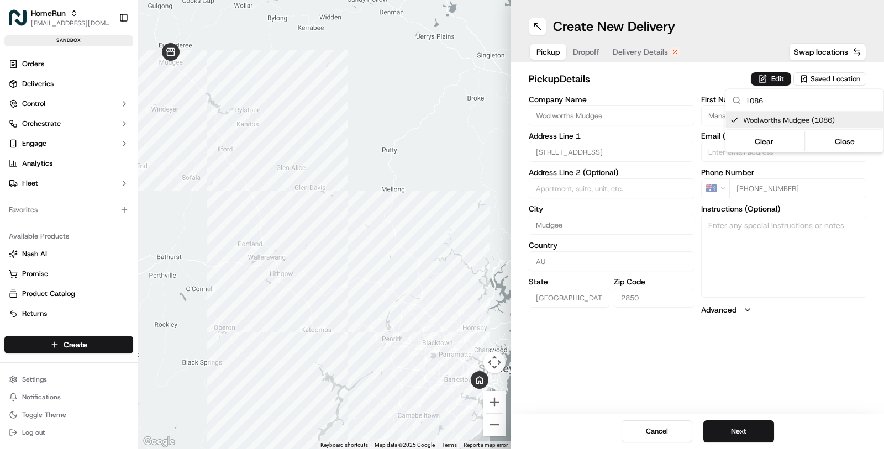
click at [638, 333] on html "HomeRun masood@usenash.com Toggle Sidebar sandbox Orders Deliveries Control Orc…" at bounding box center [442, 224] width 884 height 449
click at [586, 60] on div "Pickup Dropoff Delivery Details" at bounding box center [608, 52] width 159 height 20
click at [584, 51] on span "Dropoff" at bounding box center [586, 51] width 27 height 11
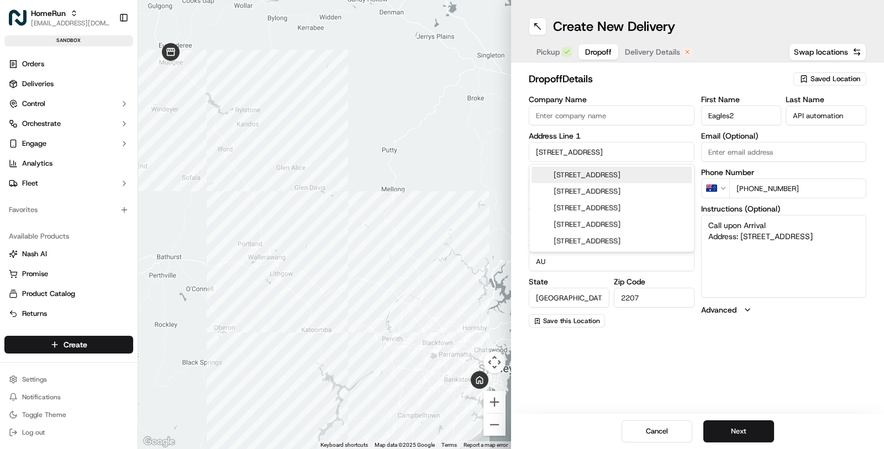
drag, startPoint x: 618, startPoint y: 154, endPoint x: 500, endPoint y: 152, distance: 118.8
click at [500, 152] on div "← Move left → Move right ↑ Move up ↓ Move down + Zoom in - Zoom out Home Jump l…" at bounding box center [511, 224] width 746 height 449
paste input "[STREET_ADDRESS]"
type input "[STREET_ADDRESS]"
type textarea "Call upon Arrival Address: 26 Northbrook St BEXLEY NSW"
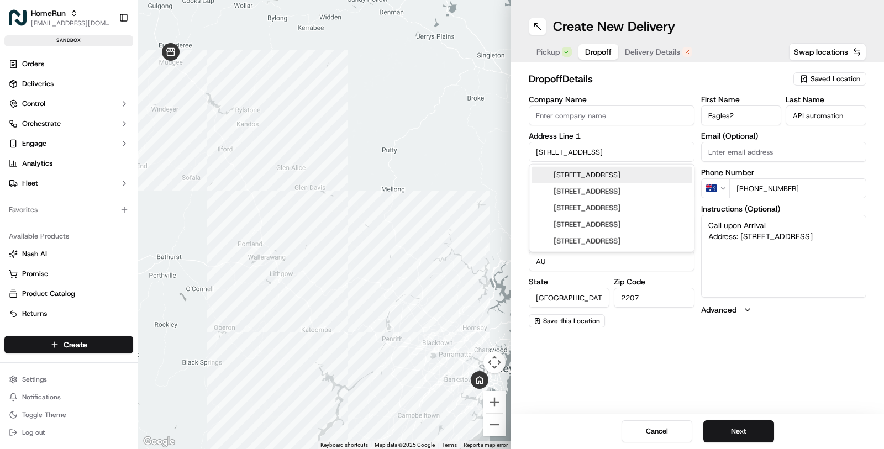
scroll to position [0, 6]
click at [585, 177] on div "[STREET_ADDRESS]" at bounding box center [612, 175] width 160 height 17
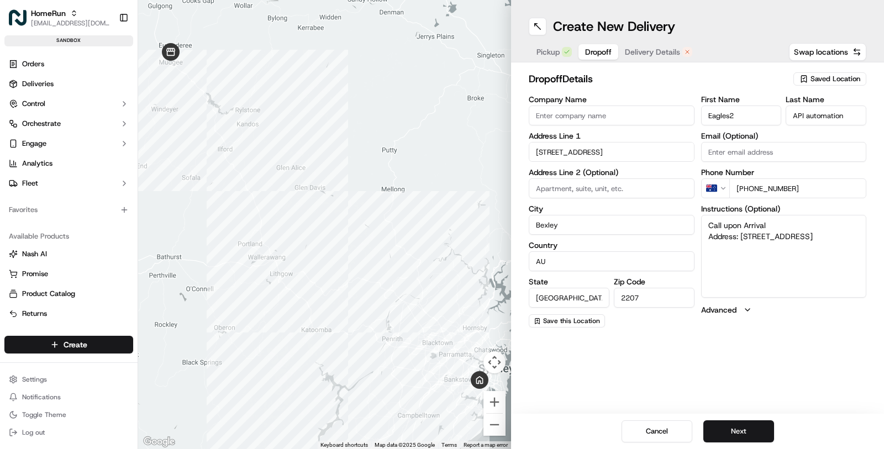
type input "[STREET_ADDRESS]"
type input "Mudgee"
type input "Australia"
type input "2850"
type textarea "Call upon Arrival Address: 26 Northbrook St BEXLEY NSW"
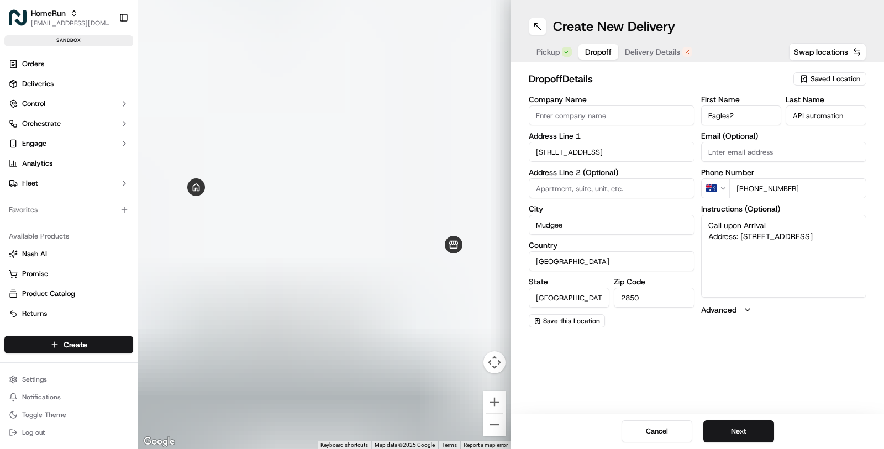
type input "128 Mortimer Street"
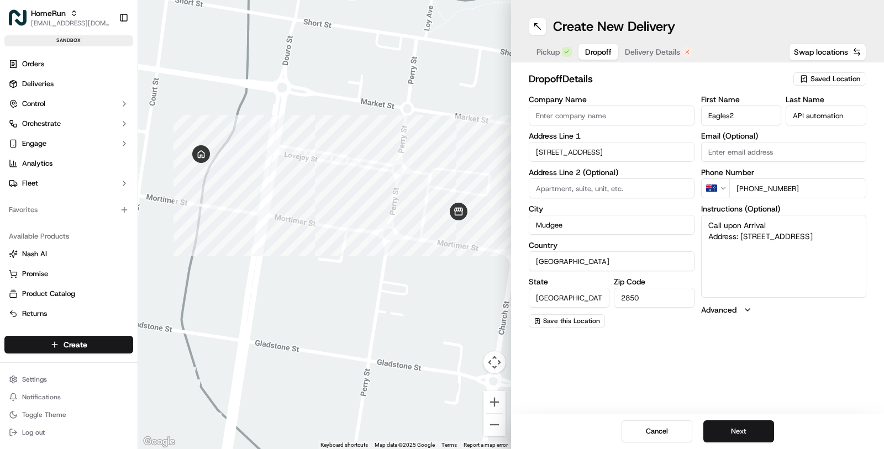
type textarea "Call upon Arrival Address: 26 Northbrook St BEXLEY NSW"
click at [660, 50] on span "Delivery Details" at bounding box center [652, 51] width 55 height 11
click at [591, 51] on span "Dropoff" at bounding box center [598, 51] width 27 height 11
click at [674, 55] on span "Delivery Details" at bounding box center [652, 51] width 55 height 11
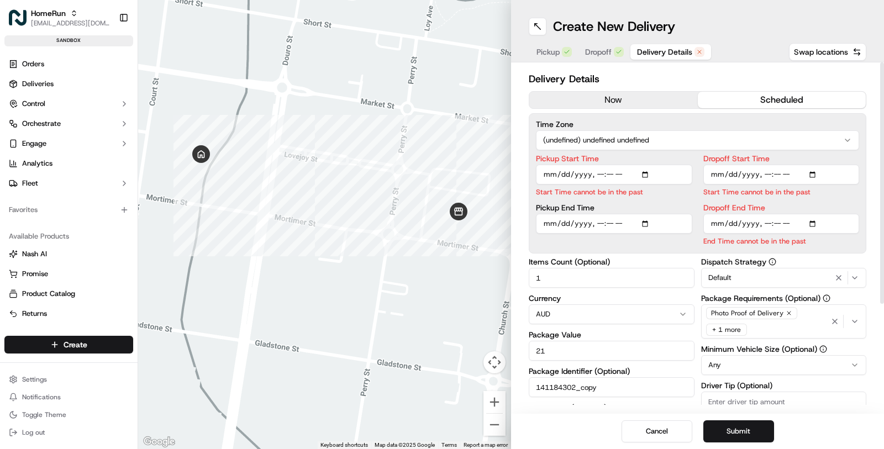
click at [640, 105] on button "now" at bounding box center [613, 100] width 169 height 17
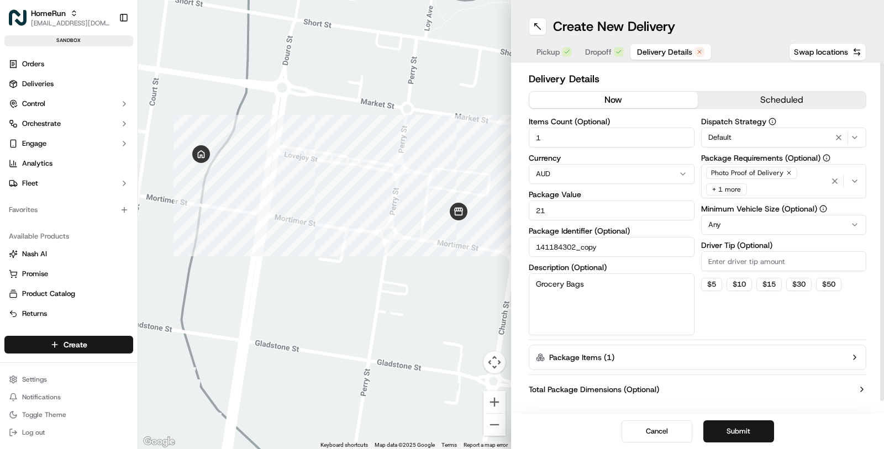
scroll to position [13, 0]
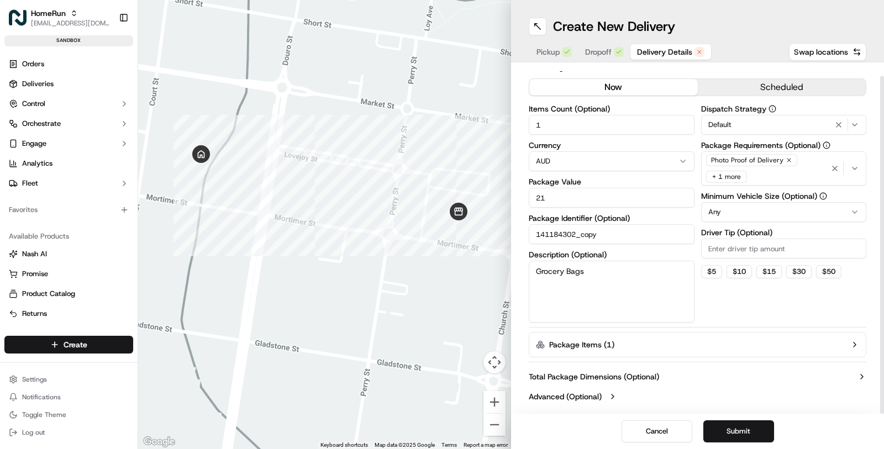
click at [745, 127] on div "Default" at bounding box center [784, 124] width 160 height 13
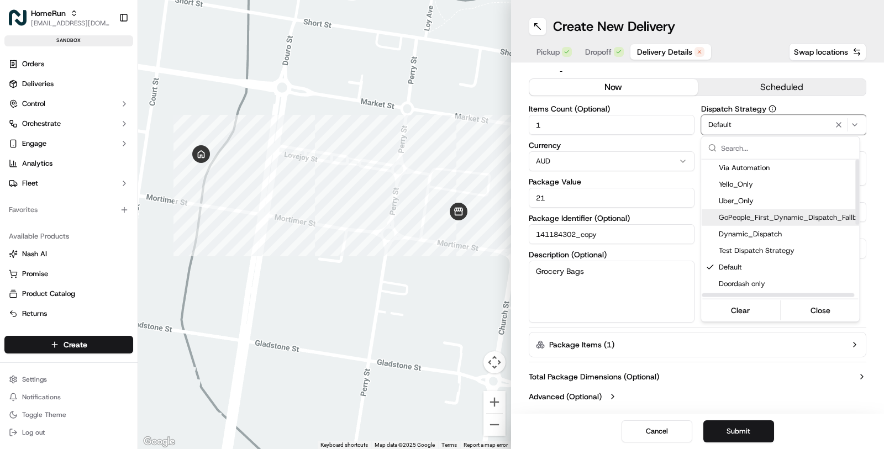
scroll to position [1, 0]
click at [742, 195] on div "Uber_Only" at bounding box center [787, 200] width 172 height 17
click at [698, 321] on html "HomeRun masood@usenash.com Toggle Sidebar sandbox Orders Deliveries Control Orc…" at bounding box center [442, 224] width 884 height 449
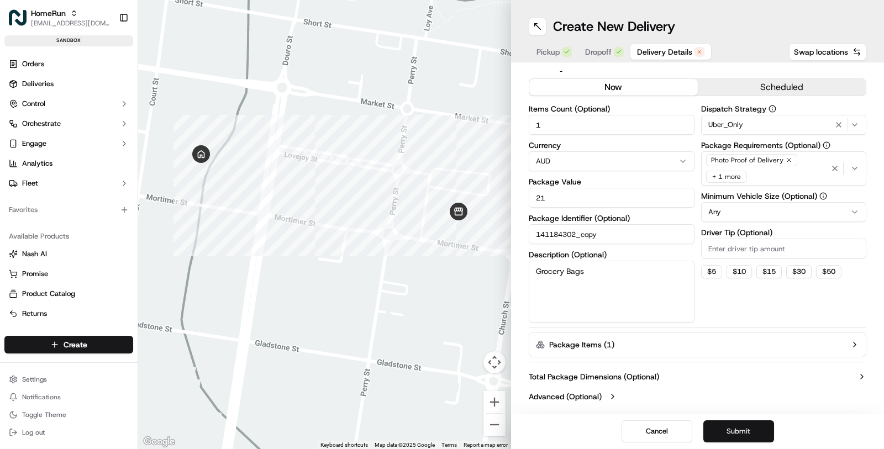
click at [736, 430] on button "Submit" at bounding box center [738, 432] width 71 height 22
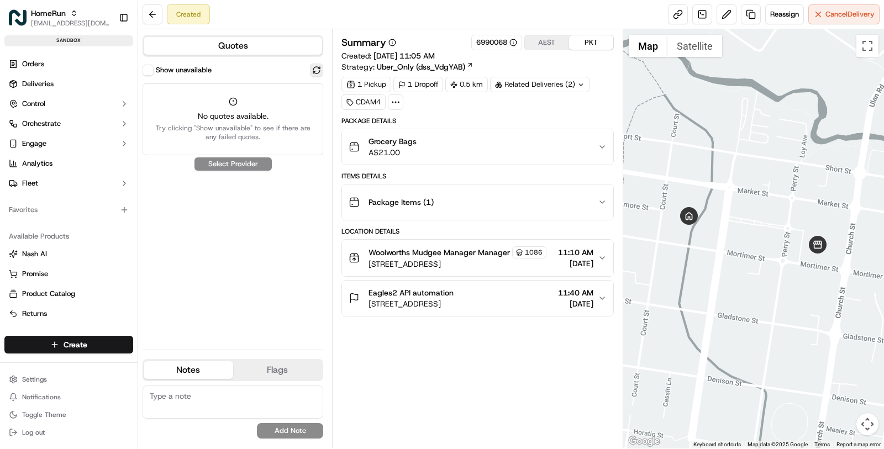
click at [311, 72] on button at bounding box center [316, 70] width 13 height 13
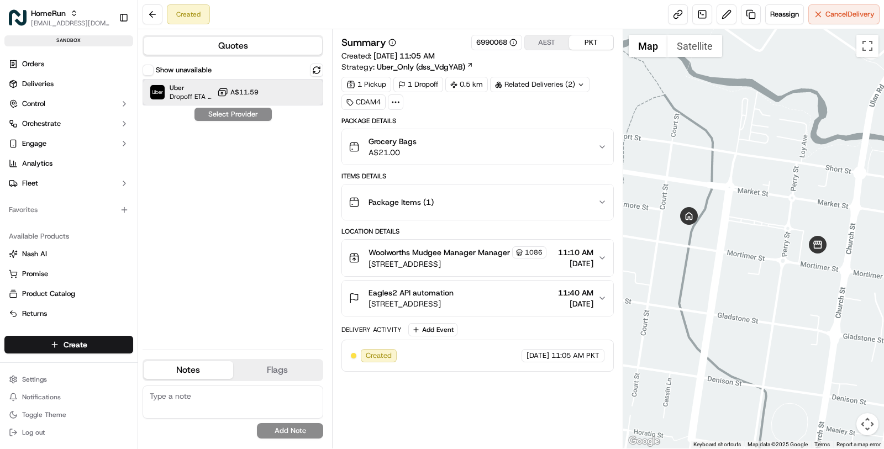
click at [302, 83] on div "Uber Dropoff ETA 26 minutes A$11.59" at bounding box center [233, 92] width 181 height 27
click at [235, 118] on button "Assign Provider" at bounding box center [233, 114] width 78 height 13
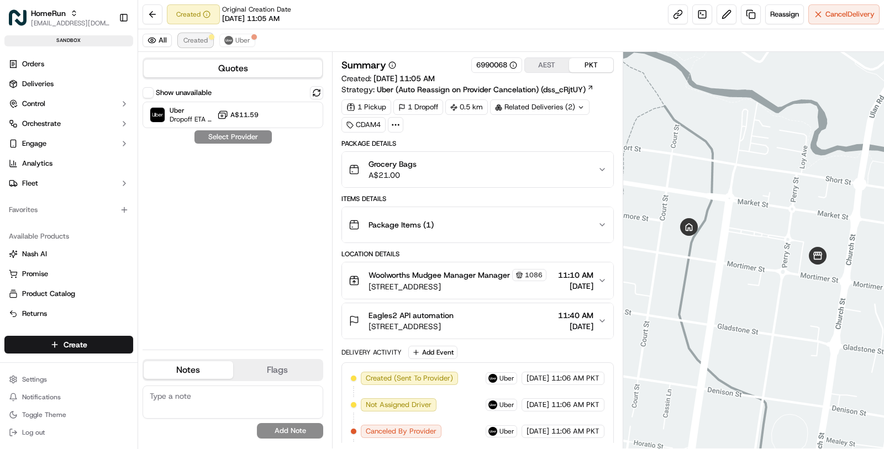
click at [201, 39] on span "Created" at bounding box center [195, 40] width 24 height 9
click at [201, 42] on span "Created" at bounding box center [195, 40] width 24 height 9
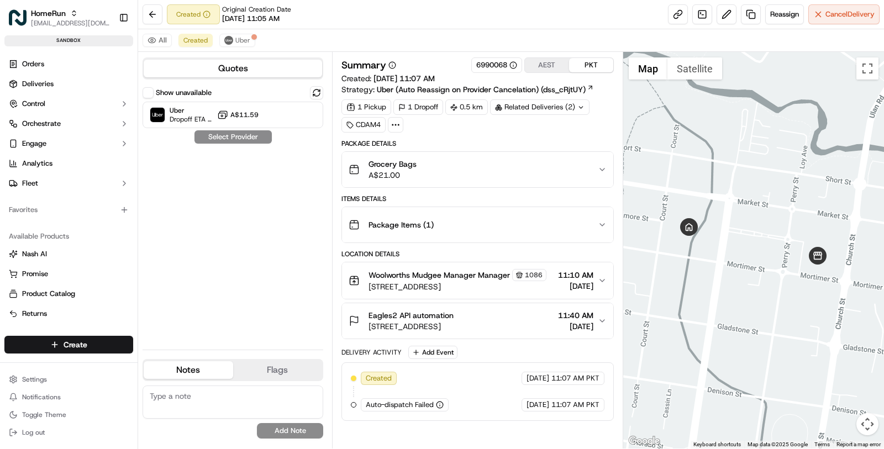
click at [215, 36] on div "All Created Uber" at bounding box center [511, 40] width 746 height 23
click at [227, 36] on img at bounding box center [228, 40] width 9 height 9
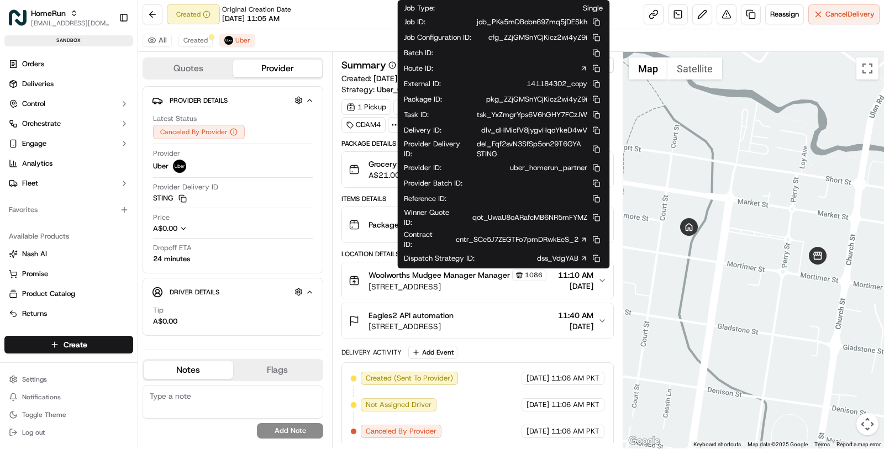
click at [586, 236] on icon at bounding box center [584, 240] width 8 height 8
